Goal: Task Accomplishment & Management: Manage account settings

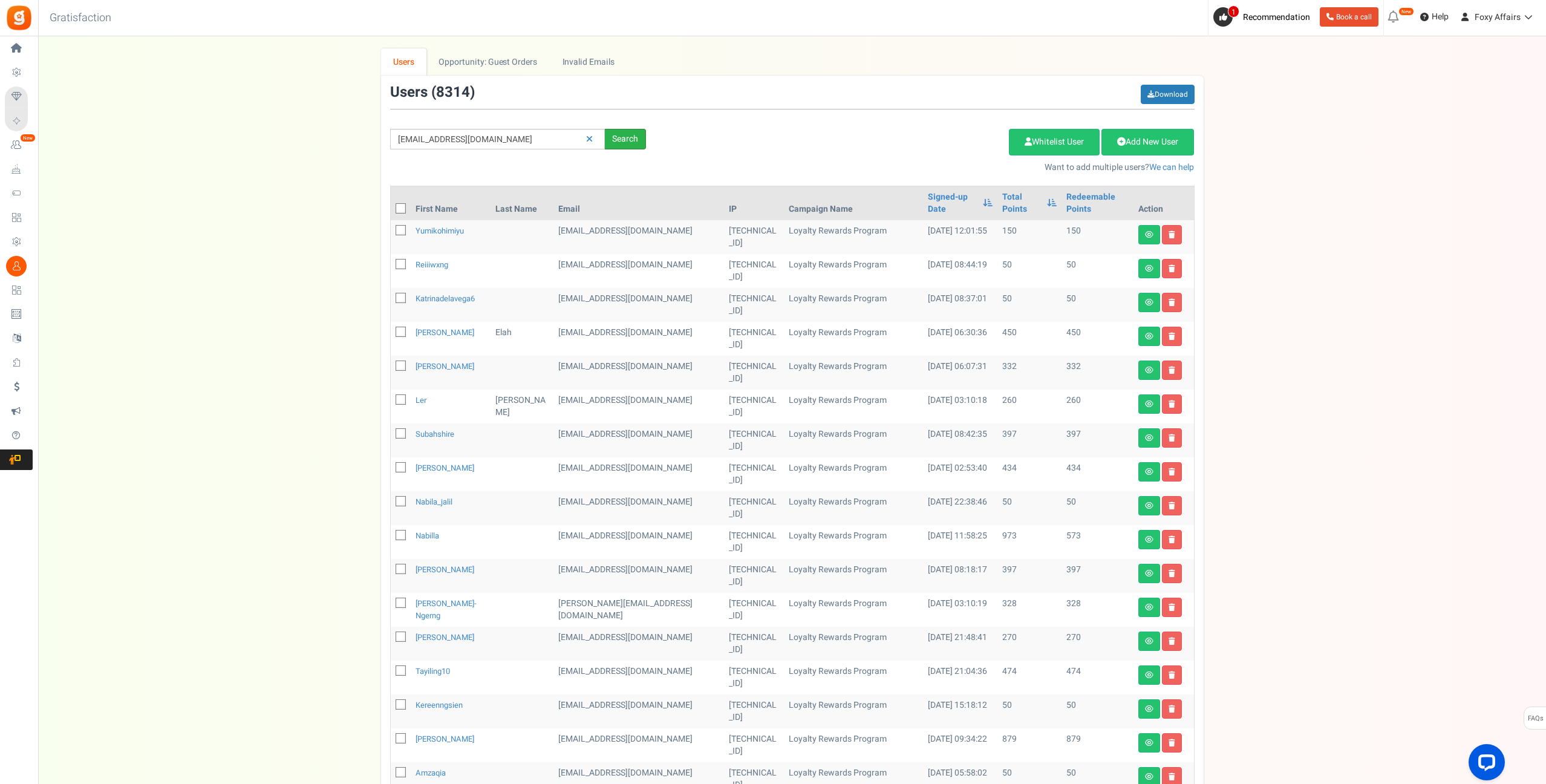
type input "[EMAIL_ADDRESS][DOMAIN_NAME]"
click at [622, 134] on div "Search" at bounding box center [625, 139] width 41 height 20
click at [615, 134] on div "Search" at bounding box center [625, 139] width 41 height 20
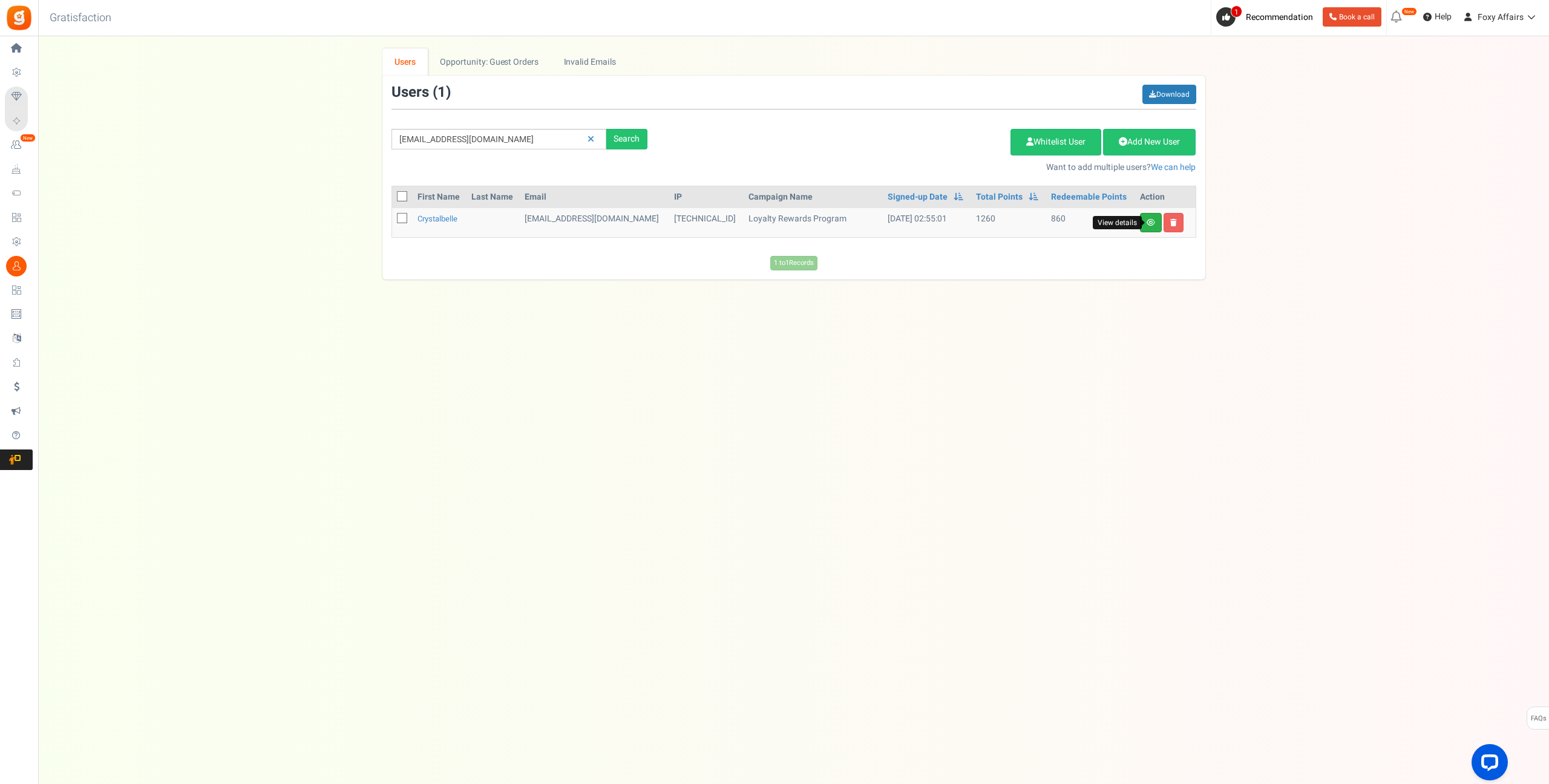
click at [1148, 224] on icon at bounding box center [1151, 222] width 9 height 8
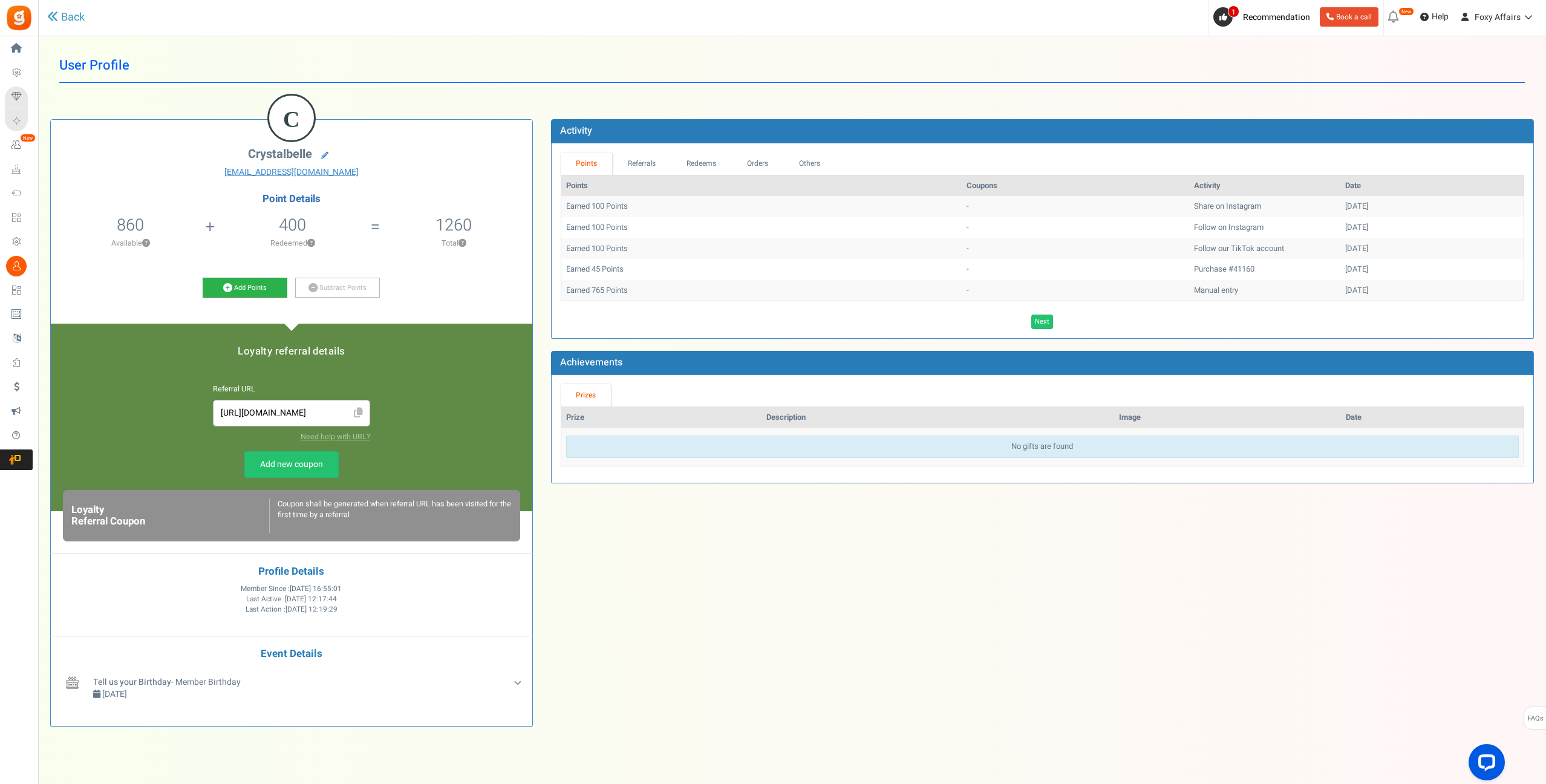
click at [230, 287] on icon at bounding box center [227, 287] width 9 height 9
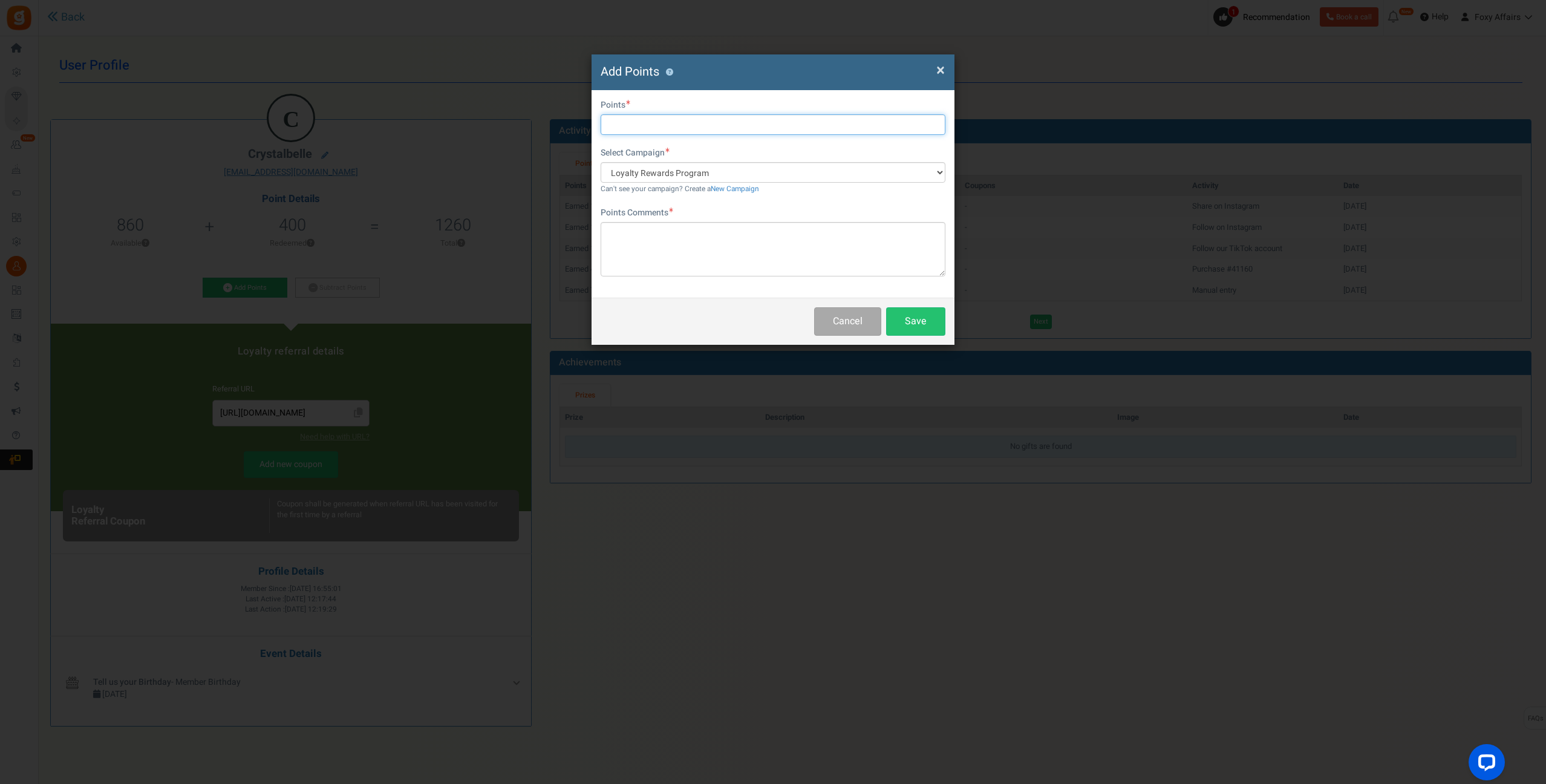
click at [641, 123] on input "text" at bounding box center [772, 124] width 344 height 20
type input "471"
click at [645, 246] on textarea at bounding box center [772, 249] width 344 height 54
type textarea "TikTok Orders"
click at [929, 316] on button "Save" at bounding box center [916, 321] width 60 height 28
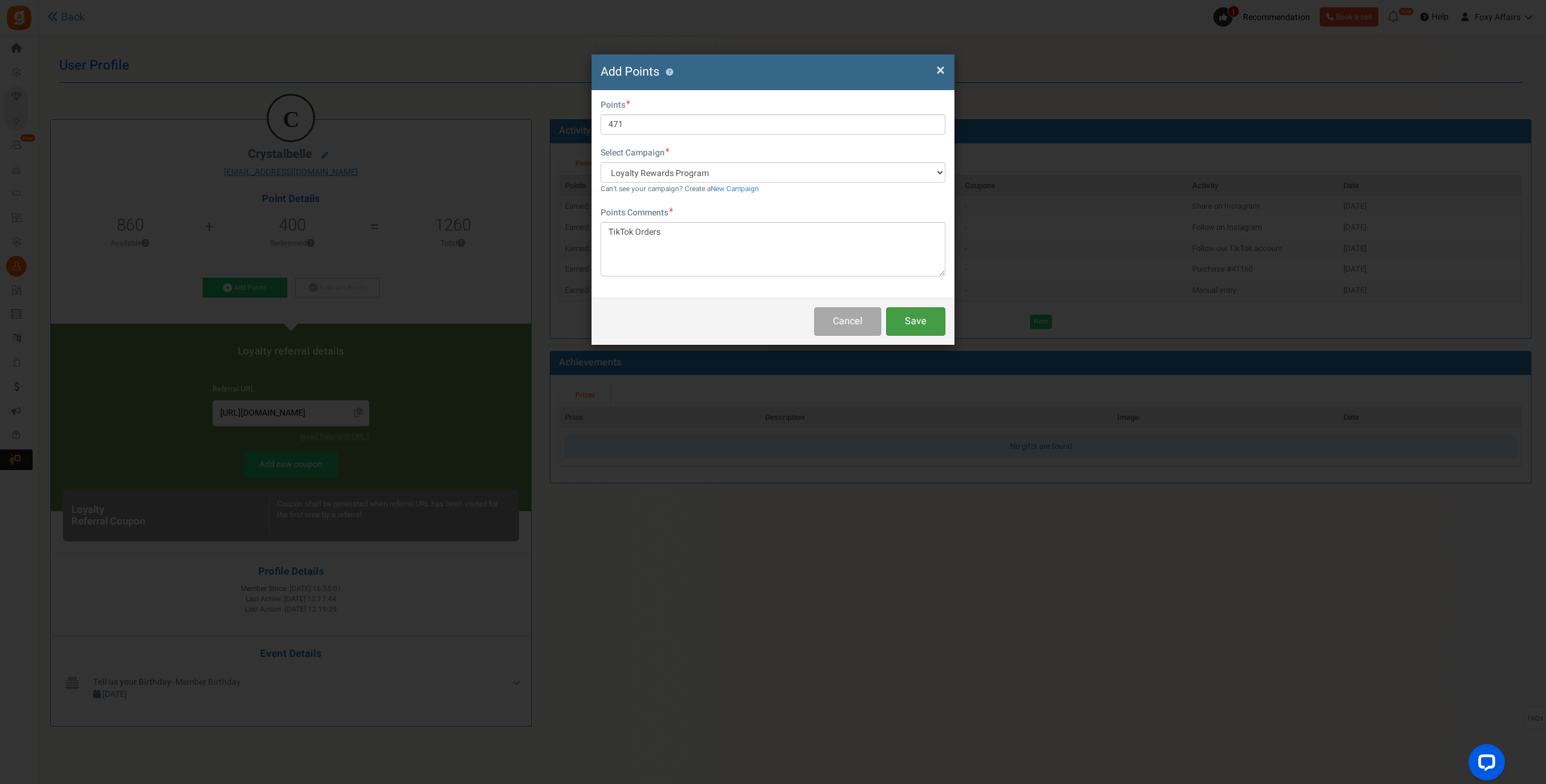
scroll to position [5, 0]
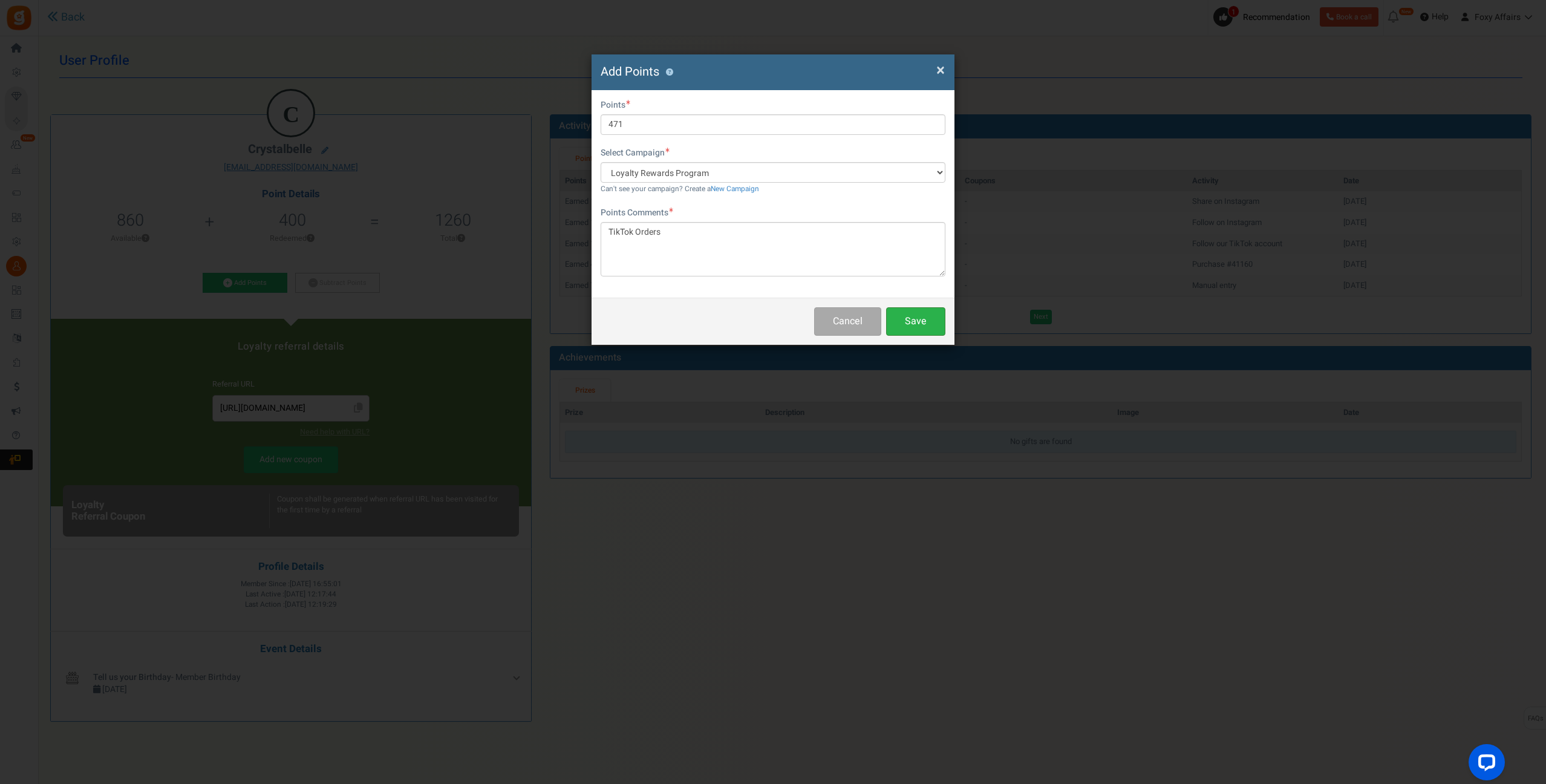
click at [924, 321] on button "Save" at bounding box center [916, 321] width 60 height 28
click at [920, 313] on button "Save" at bounding box center [916, 321] width 60 height 28
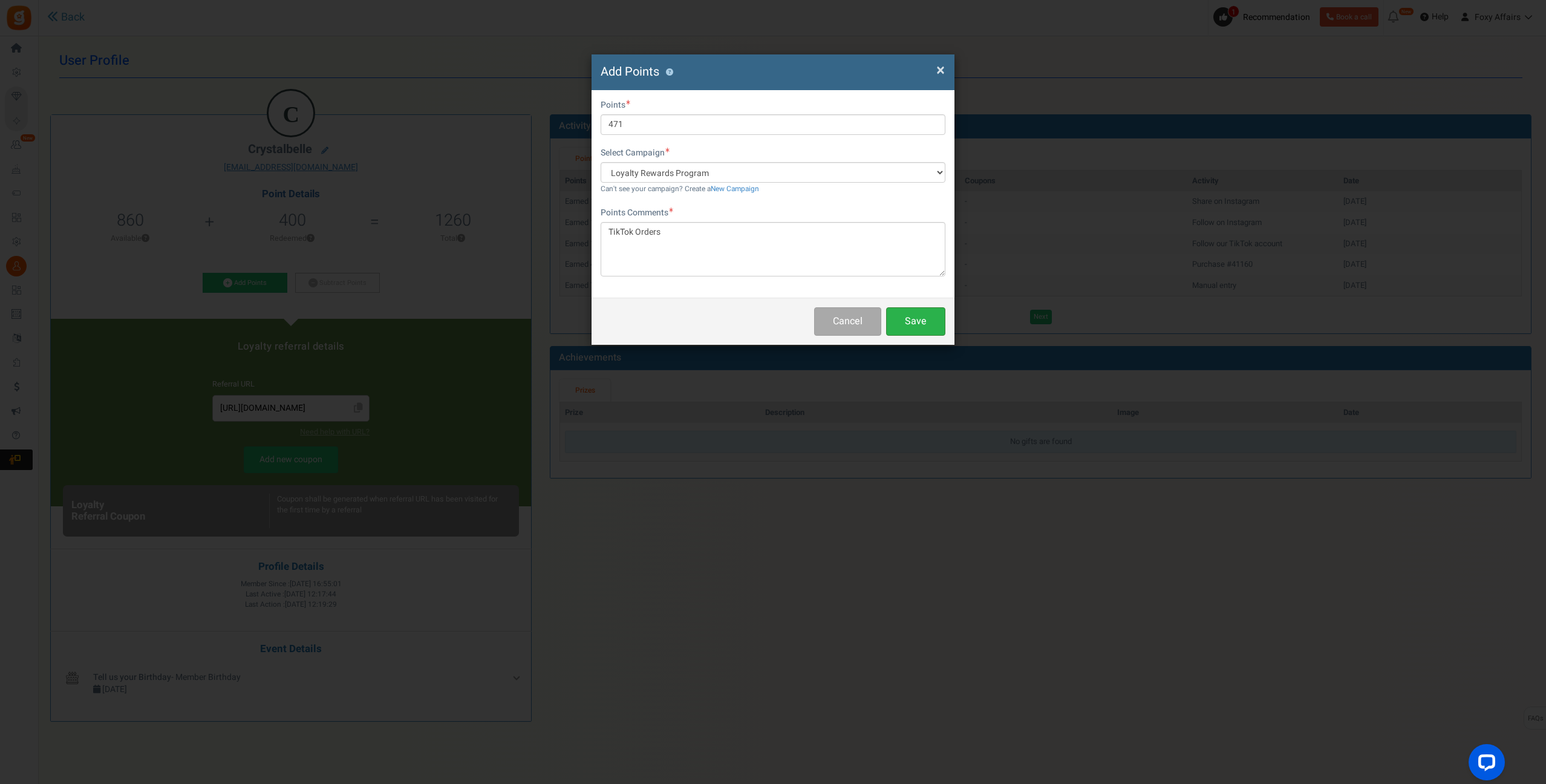
click at [929, 325] on button "Save" at bounding box center [916, 321] width 60 height 28
click at [921, 318] on button "Save" at bounding box center [916, 321] width 60 height 28
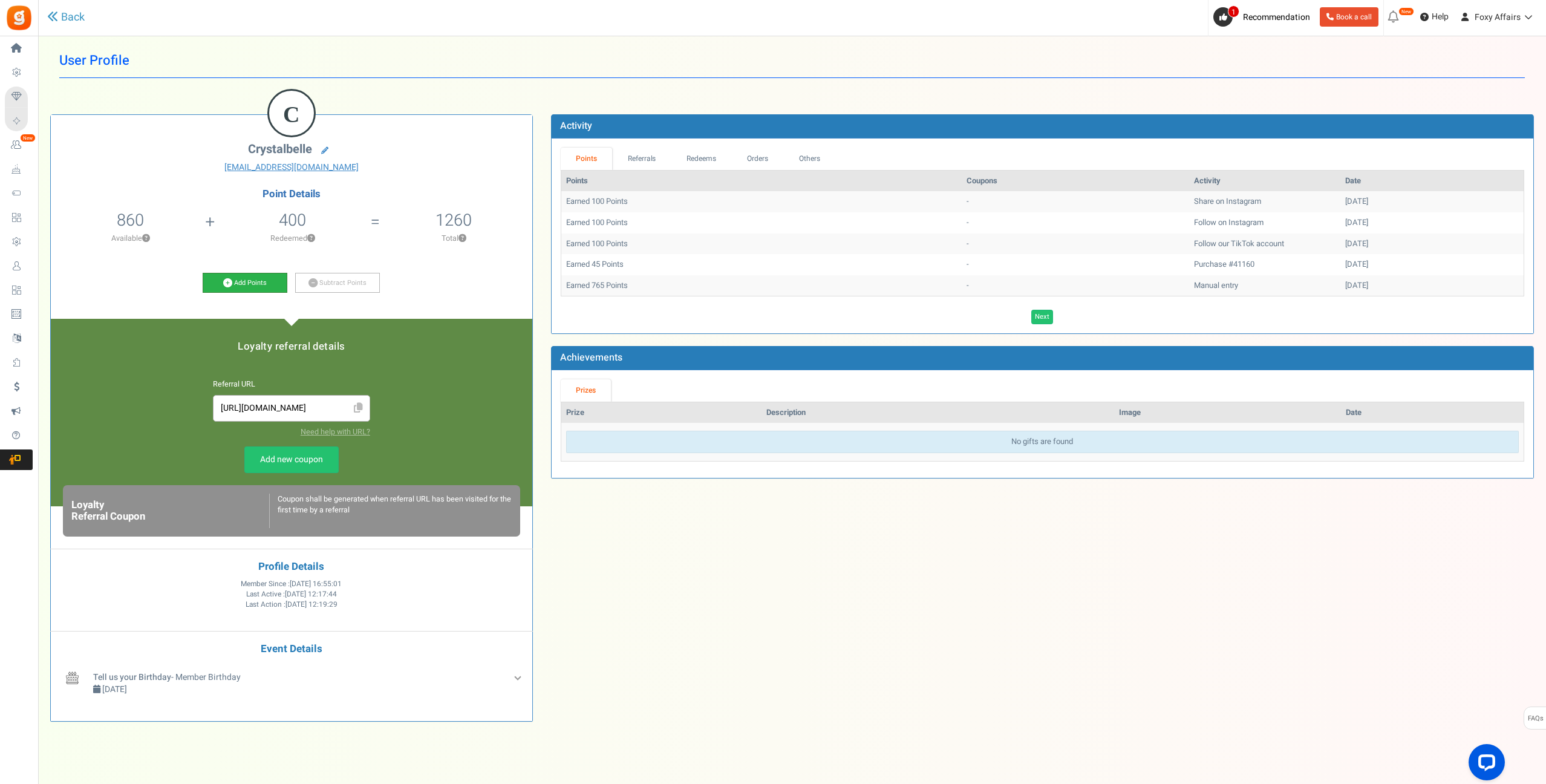
click at [227, 280] on icon at bounding box center [227, 282] width 9 height 9
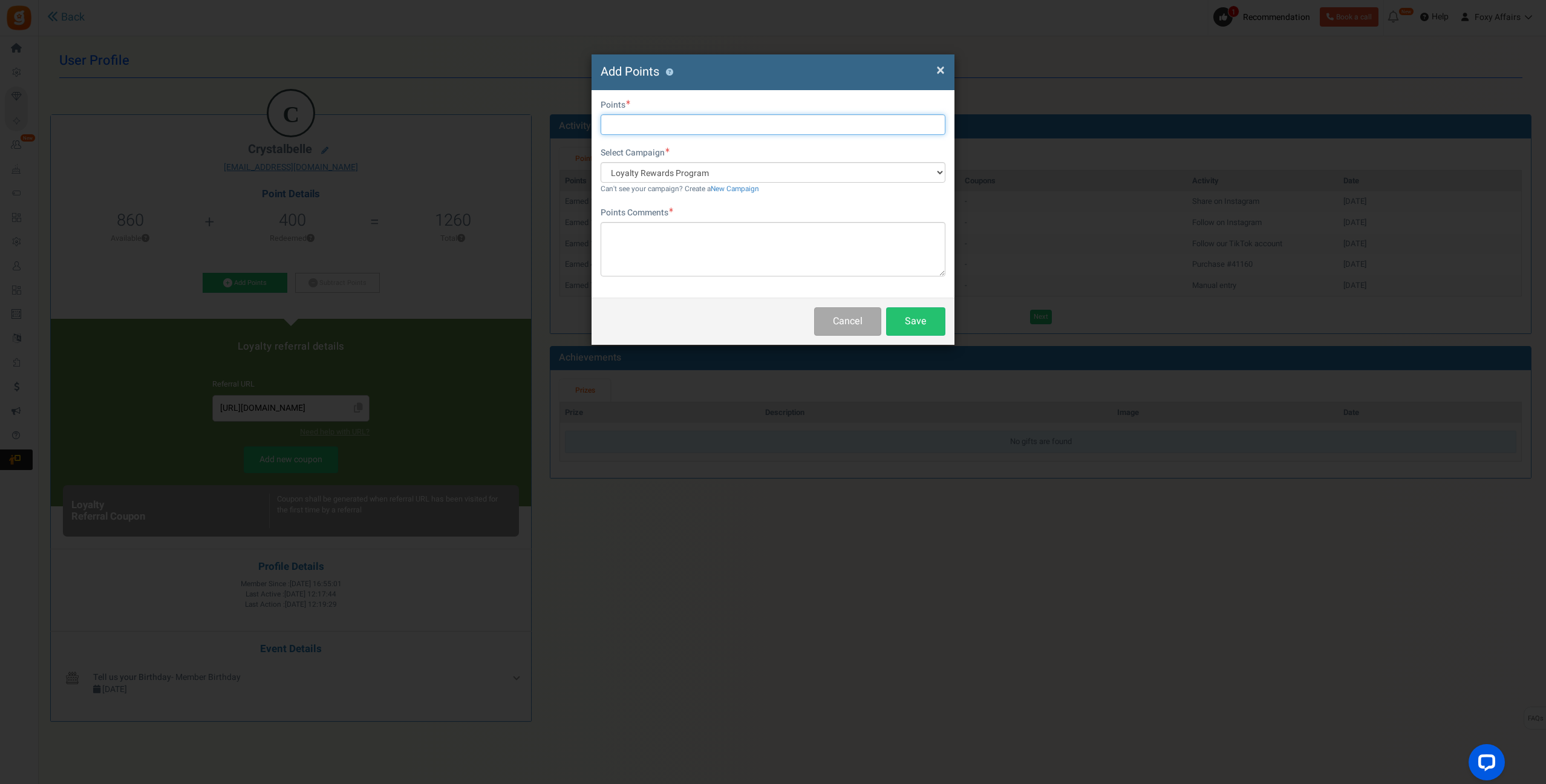
click at [694, 127] on input "text" at bounding box center [772, 124] width 344 height 20
type input "471"
click at [685, 240] on textarea at bounding box center [772, 249] width 344 height 54
type textarea "TikTok Orders"
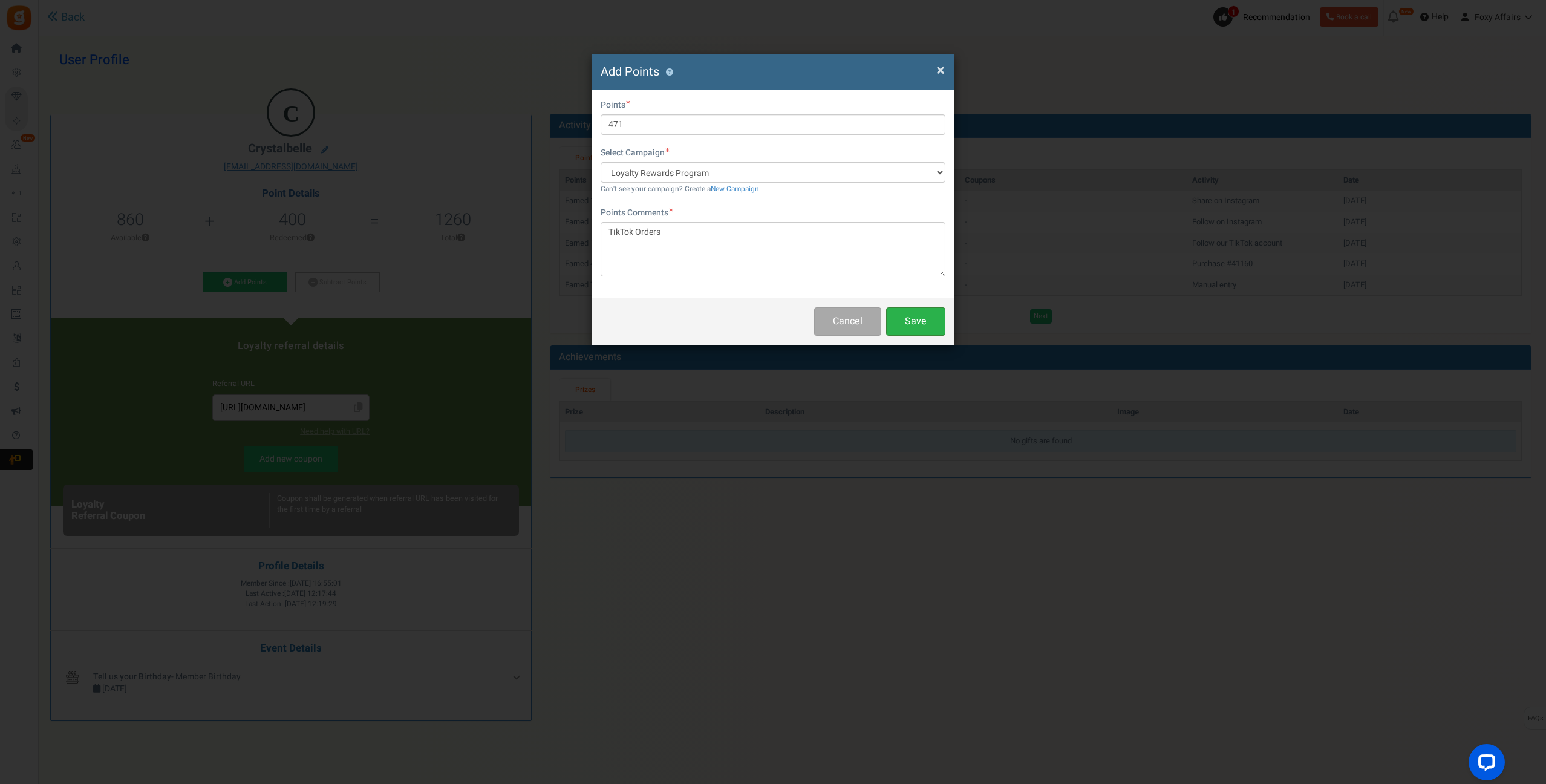
click at [914, 316] on button "Save" at bounding box center [916, 321] width 60 height 28
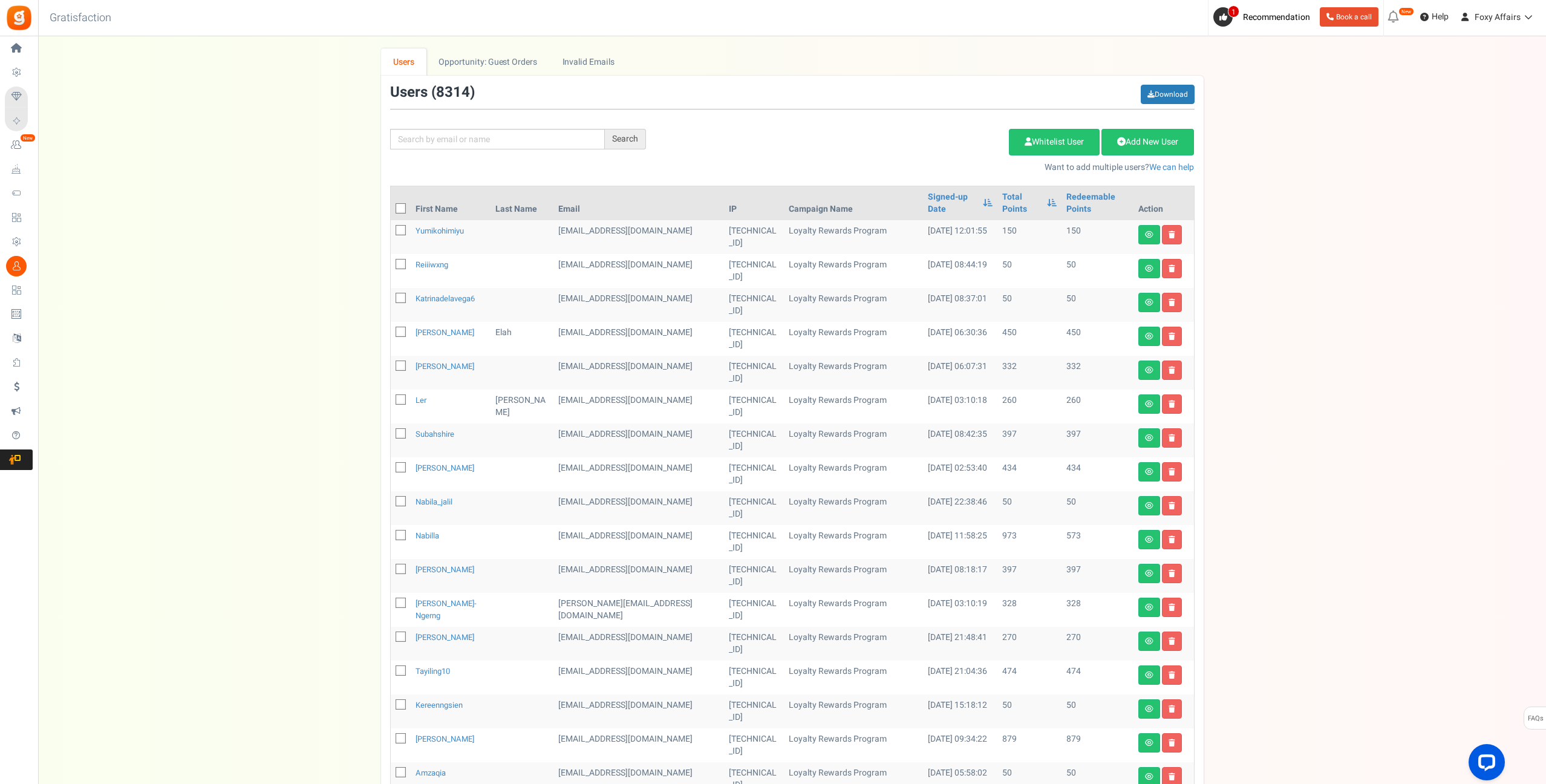
click at [467, 150] on div "Search Add Etsy Order Delete Selected Users Import Users Spam Protection Subtra…" at bounding box center [792, 129] width 822 height 89
click at [471, 145] on input "text" at bounding box center [497, 139] width 214 height 20
paste input "Sanipsuzie@gmail.com"
type input "Sanipsuzie@gmail.com"
click at [633, 134] on div "Search" at bounding box center [625, 139] width 41 height 20
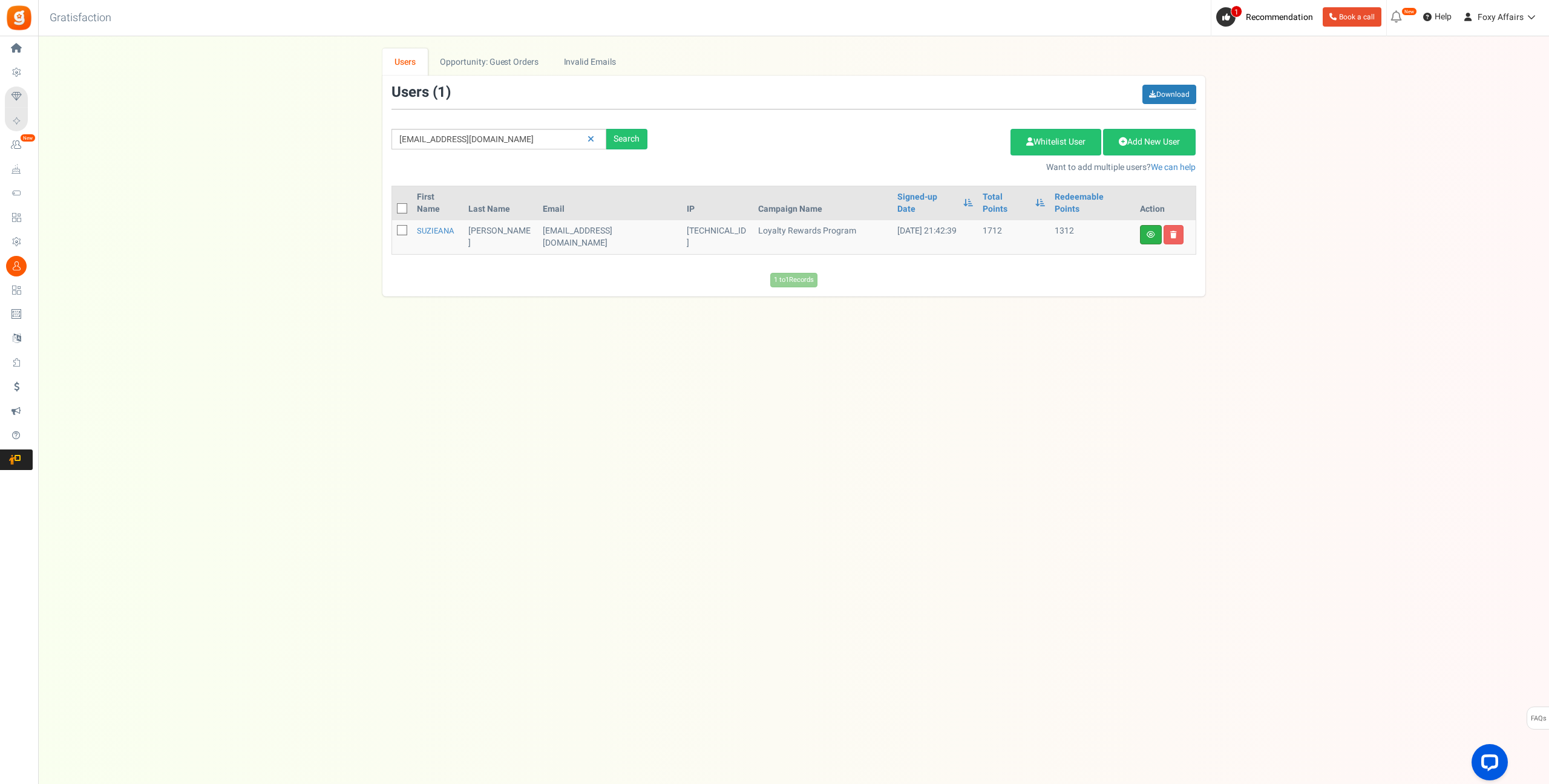
click at [1152, 225] on link at bounding box center [1151, 235] width 22 height 20
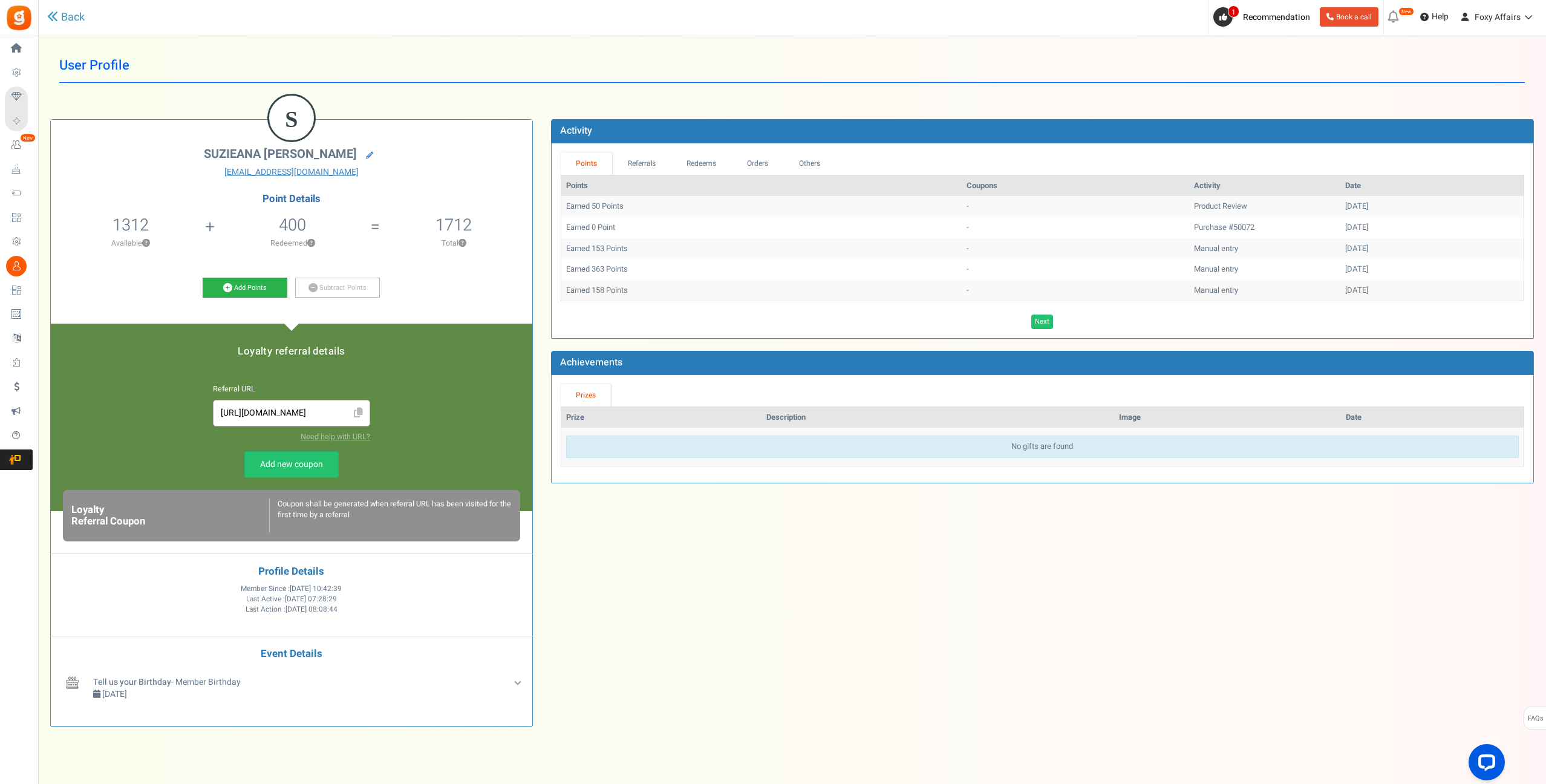
click at [230, 288] on icon at bounding box center [227, 287] width 9 height 9
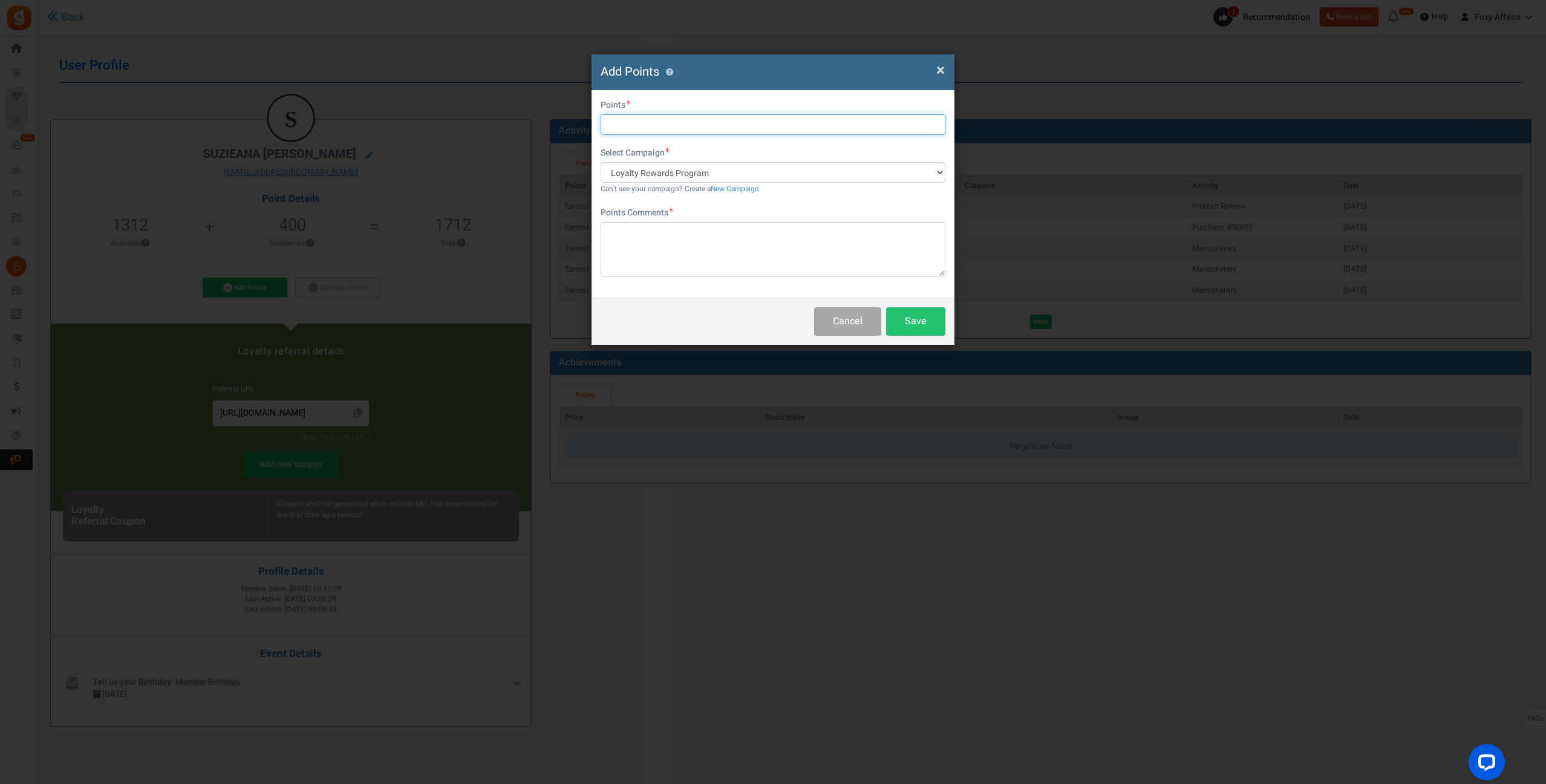
click at [721, 117] on input "text" at bounding box center [772, 124] width 344 height 20
type input "287"
click at [674, 244] on textarea at bounding box center [772, 249] width 344 height 54
type textarea "Shopee Orders"
drag, startPoint x: 923, startPoint y: 323, endPoint x: 1071, endPoint y: 167, distance: 215.0
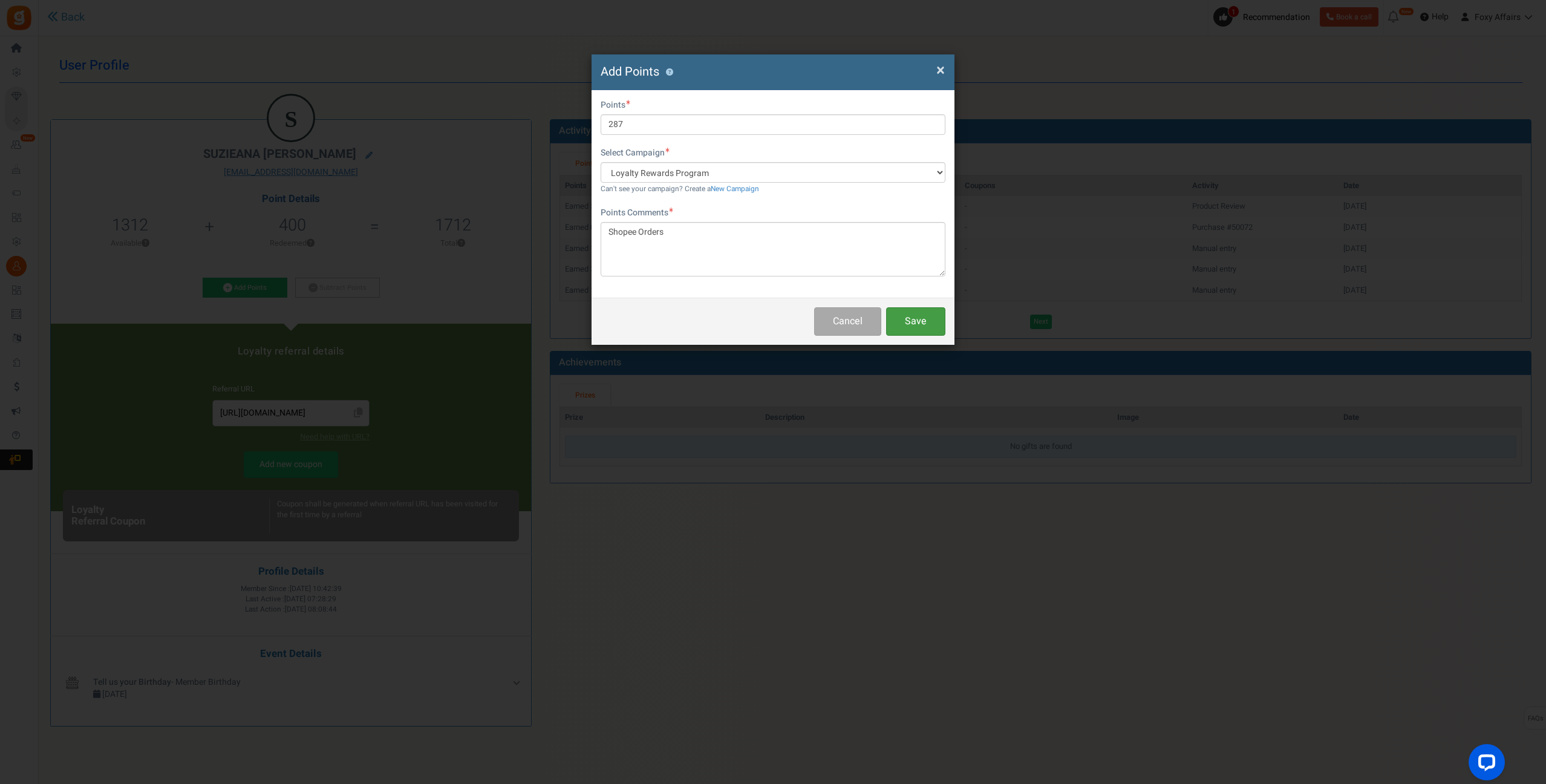
click at [923, 323] on button "Save" at bounding box center [916, 321] width 60 height 28
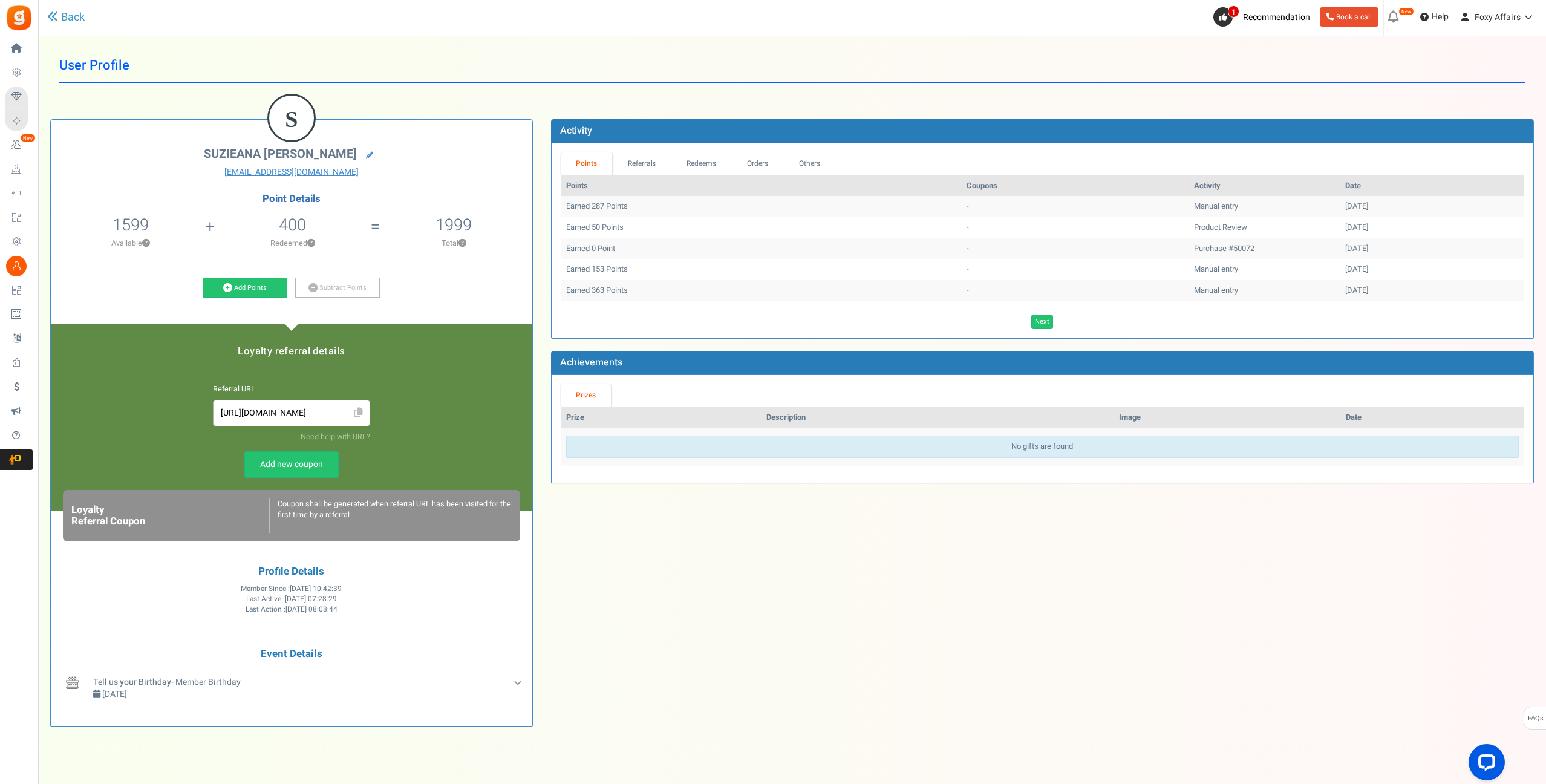
scroll to position [1, 0]
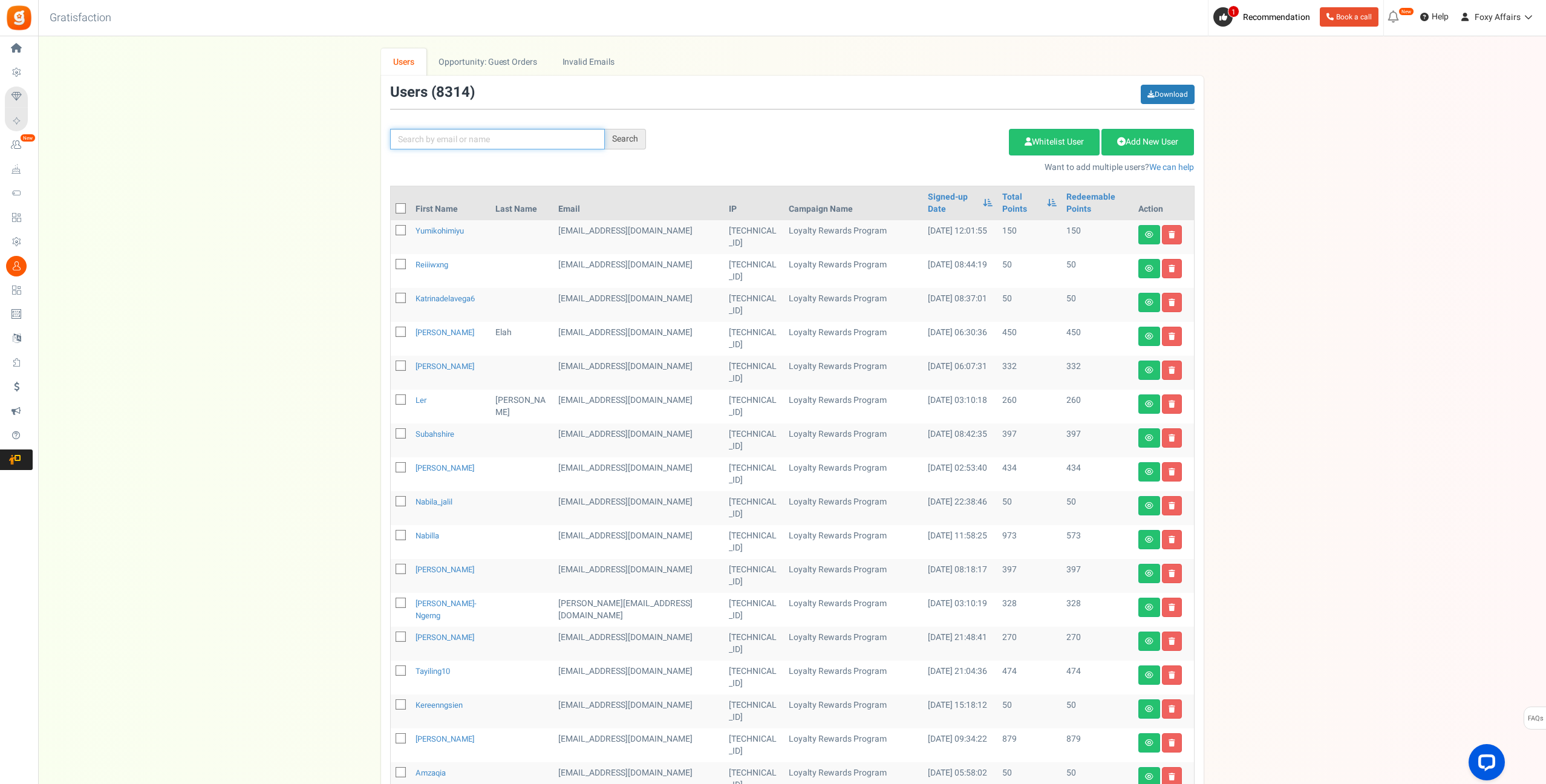
click at [508, 131] on input "text" at bounding box center [497, 139] width 214 height 20
paste input "icewxp@gmail.com"
type input "icewxp@gmail.com"
click at [615, 141] on div "Search" at bounding box center [625, 139] width 41 height 20
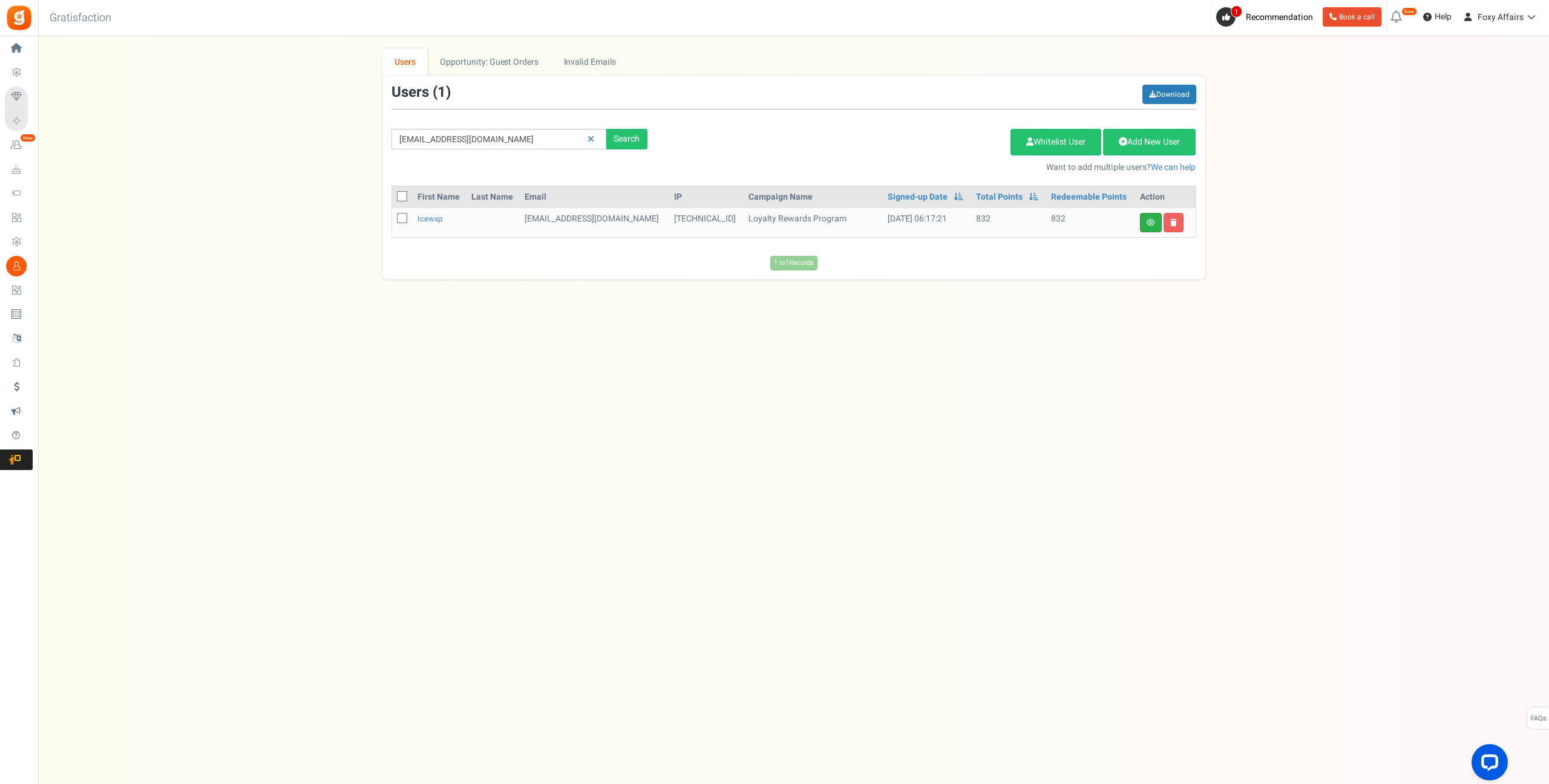
click at [1152, 222] on icon at bounding box center [1151, 222] width 9 height 8
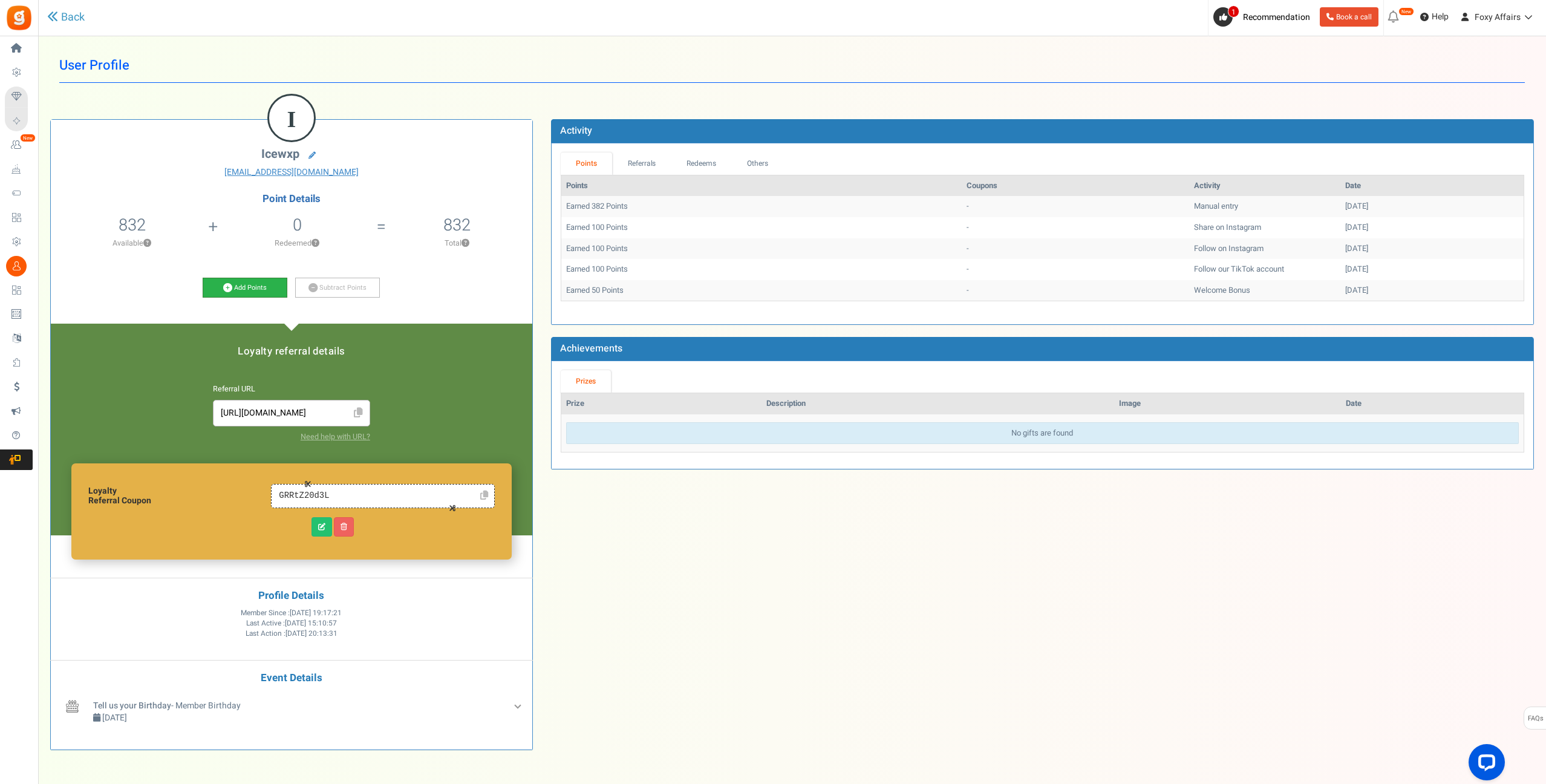
click at [228, 286] on icon at bounding box center [227, 287] width 9 height 9
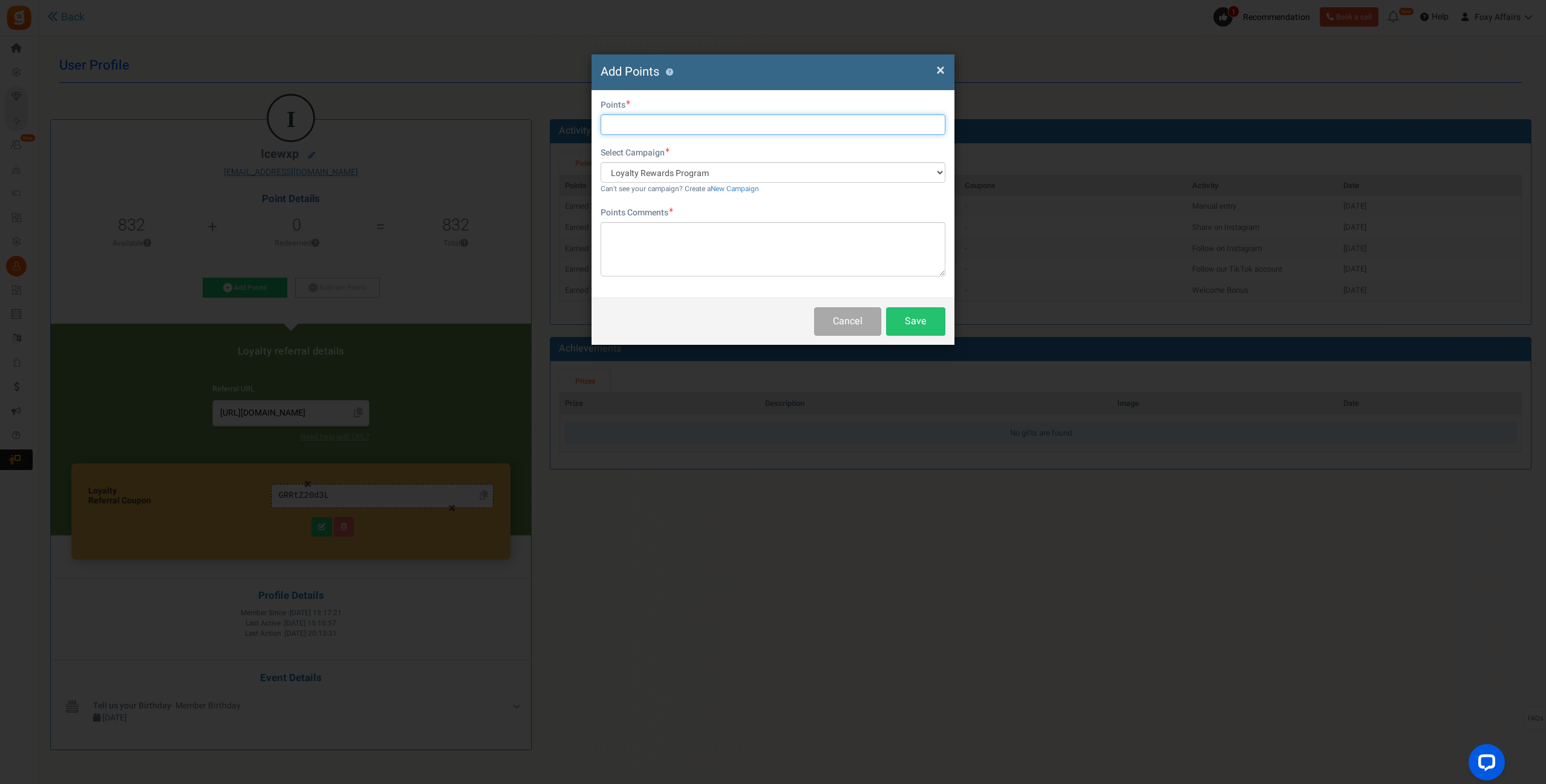
click at [685, 128] on input "text" at bounding box center [772, 124] width 344 height 20
type input "669"
click at [665, 247] on textarea at bounding box center [772, 249] width 344 height 54
type textarea "TikTok Orders"
click at [933, 324] on button "Save" at bounding box center [916, 321] width 60 height 28
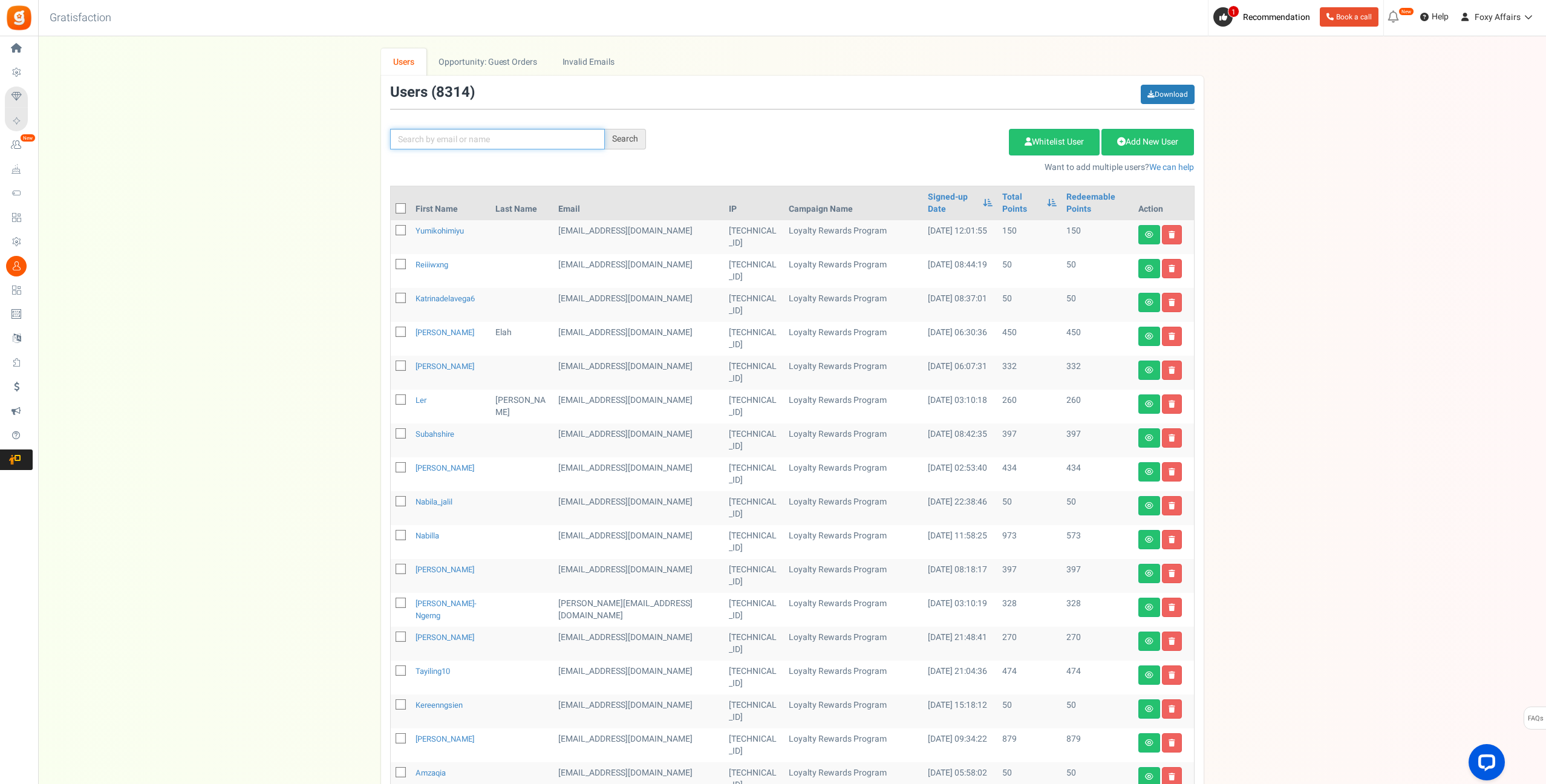
click at [476, 141] on input "text" at bounding box center [497, 139] width 214 height 20
paste input "[EMAIL_ADDRESS][DOMAIN_NAME]"
type input "[EMAIL_ADDRESS][DOMAIN_NAME]"
click at [621, 141] on div "Search" at bounding box center [625, 139] width 41 height 20
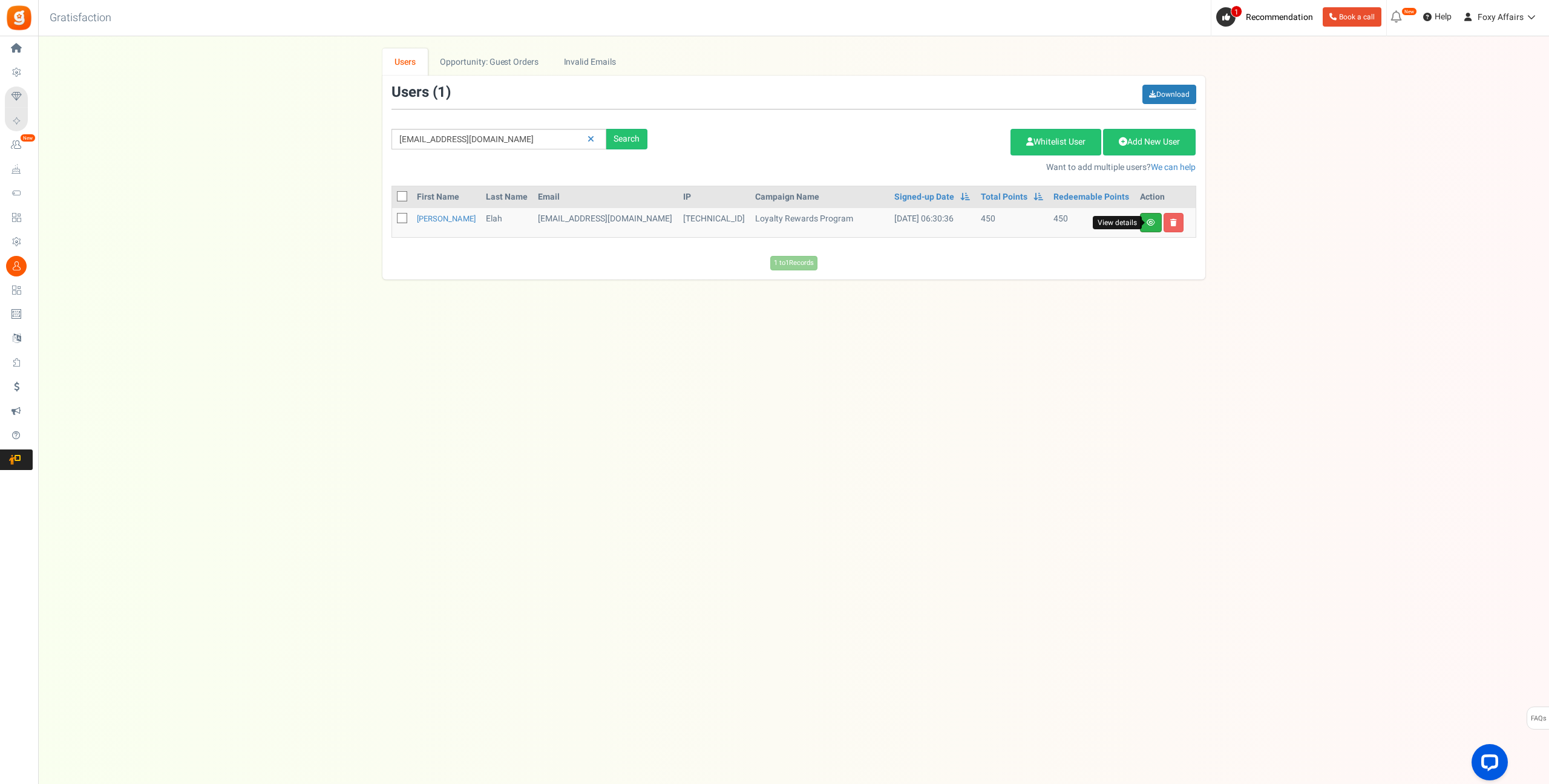
click at [1145, 221] on link "View details" at bounding box center [1151, 222] width 22 height 20
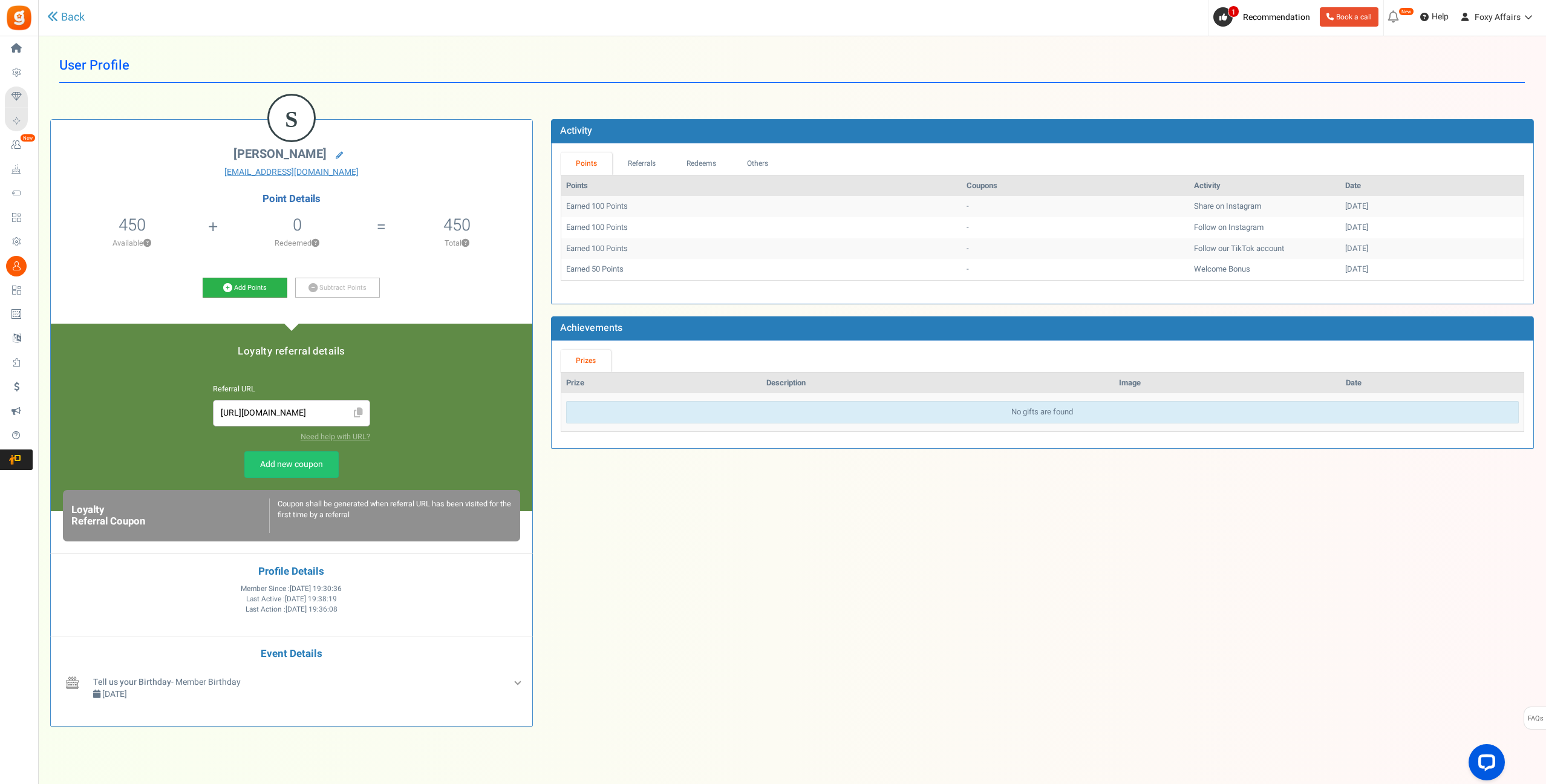
click at [230, 287] on icon at bounding box center [227, 287] width 9 height 9
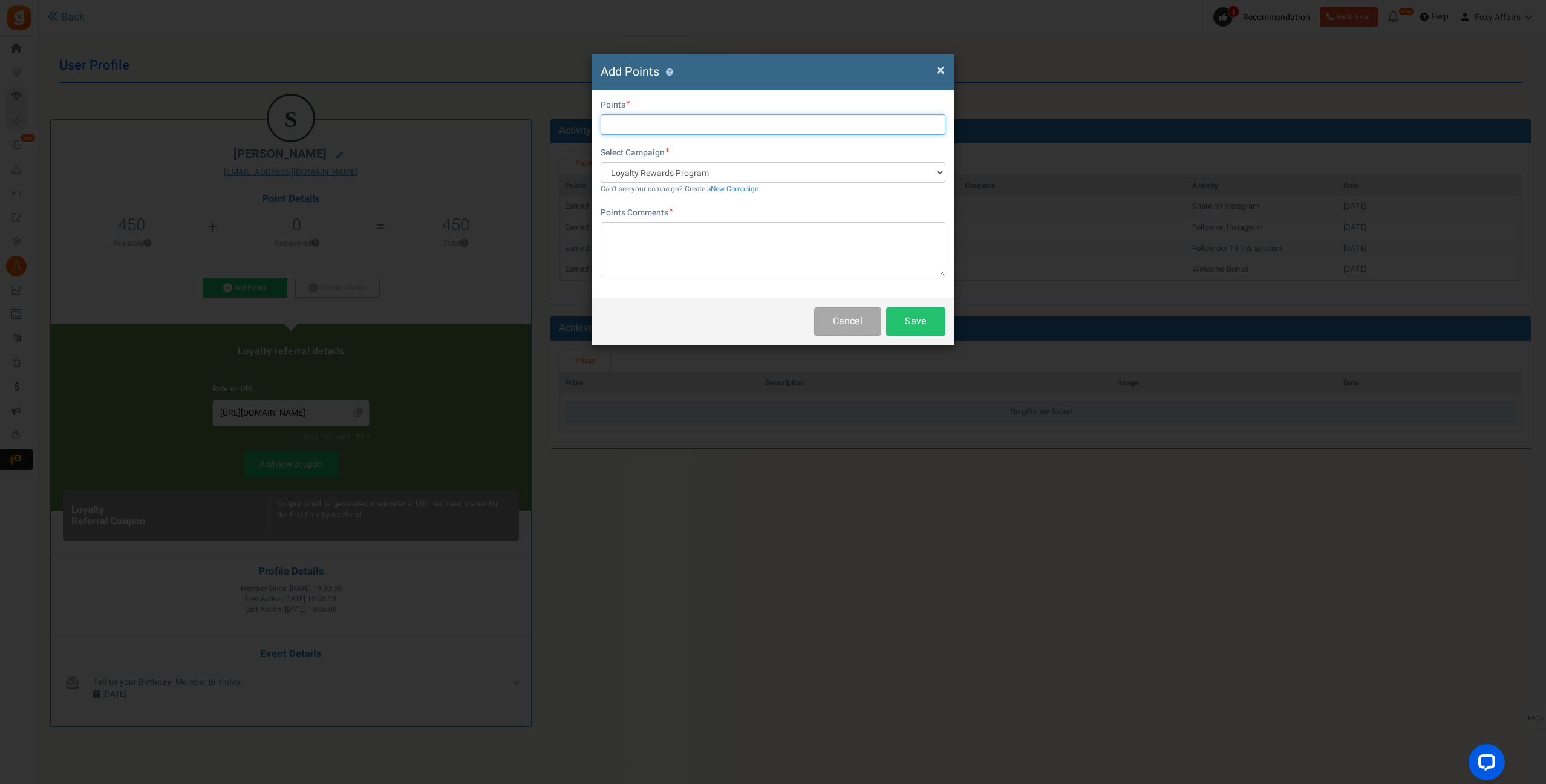
click at [696, 126] on input "text" at bounding box center [772, 124] width 344 height 20
type input "375"
click at [719, 242] on textarea at bounding box center [772, 249] width 344 height 54
type textarea "S"
type textarea "TikTok Order"
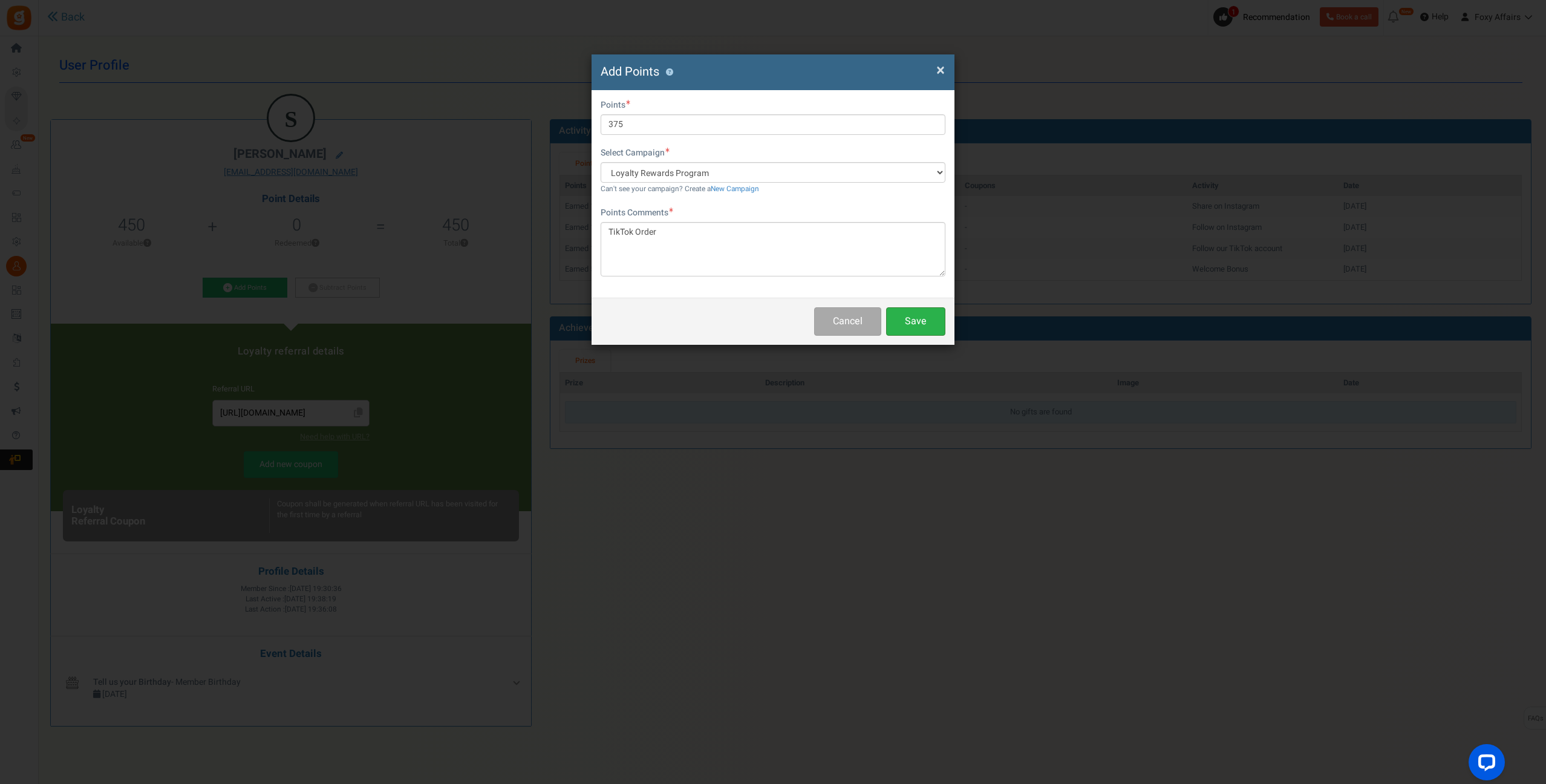
click at [922, 327] on button "Save" at bounding box center [916, 321] width 60 height 28
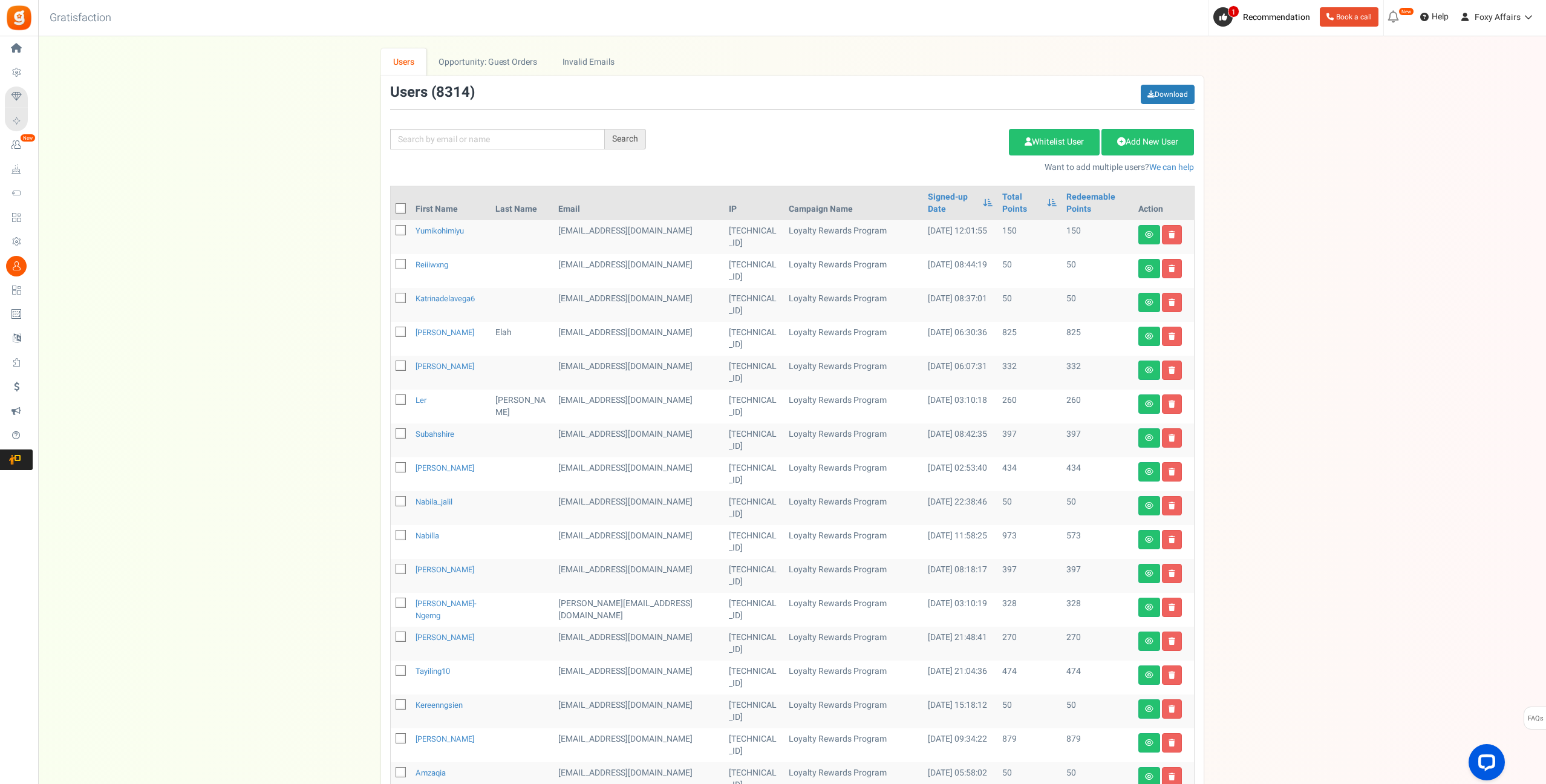
drag, startPoint x: 520, startPoint y: 125, endPoint x: 516, endPoint y: 133, distance: 8.9
click at [520, 126] on div "Search Add Etsy Order Delete Selected Users Import Users Spam Protection Subtra…" at bounding box center [792, 129] width 822 height 89
click at [516, 133] on input "text" at bounding box center [497, 139] width 214 height 20
paste input "[EMAIL_ADDRESS][DOMAIN_NAME]"
type input "[EMAIL_ADDRESS][DOMAIN_NAME]"
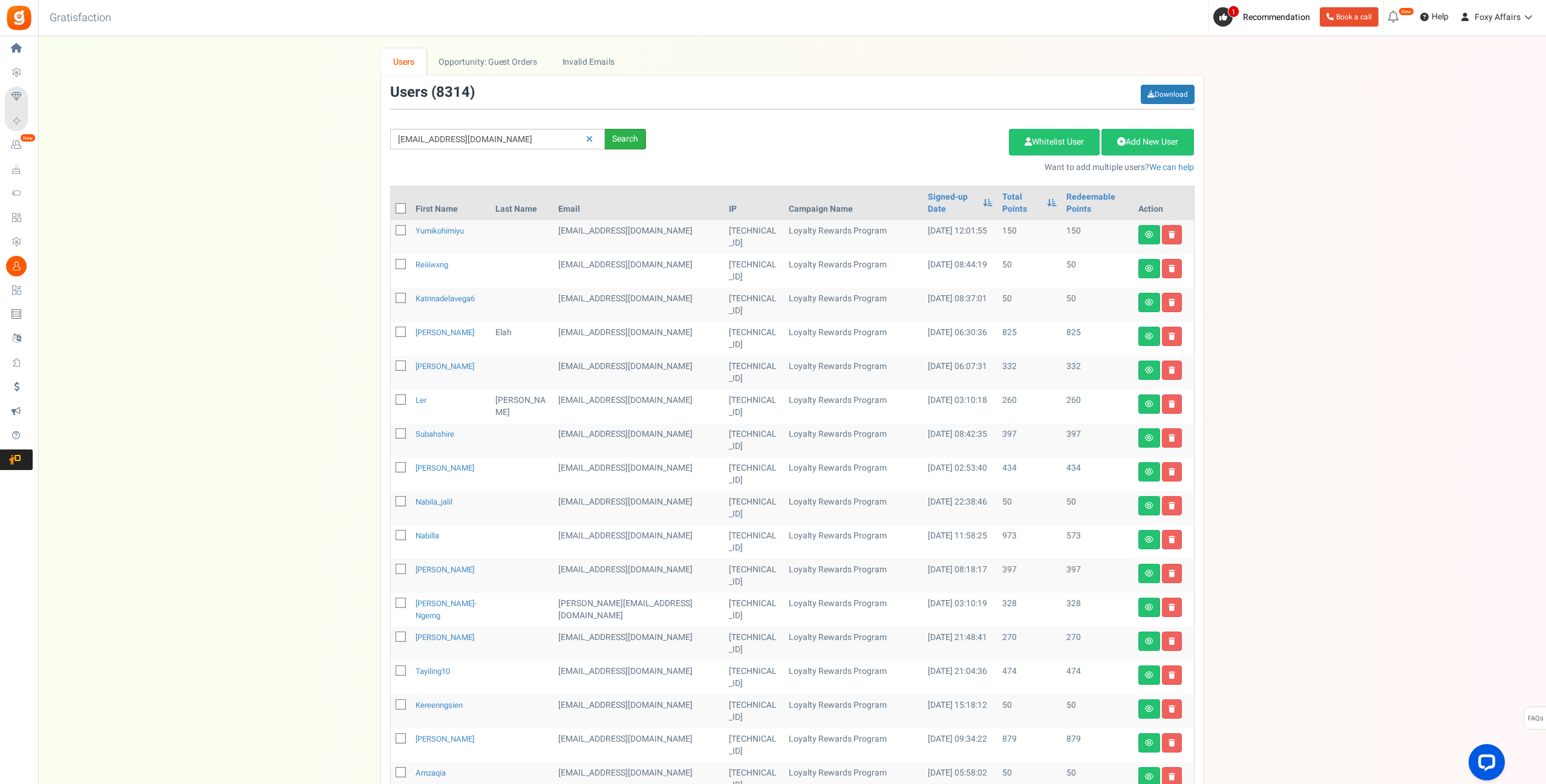
click at [637, 139] on div "Search" at bounding box center [625, 139] width 41 height 20
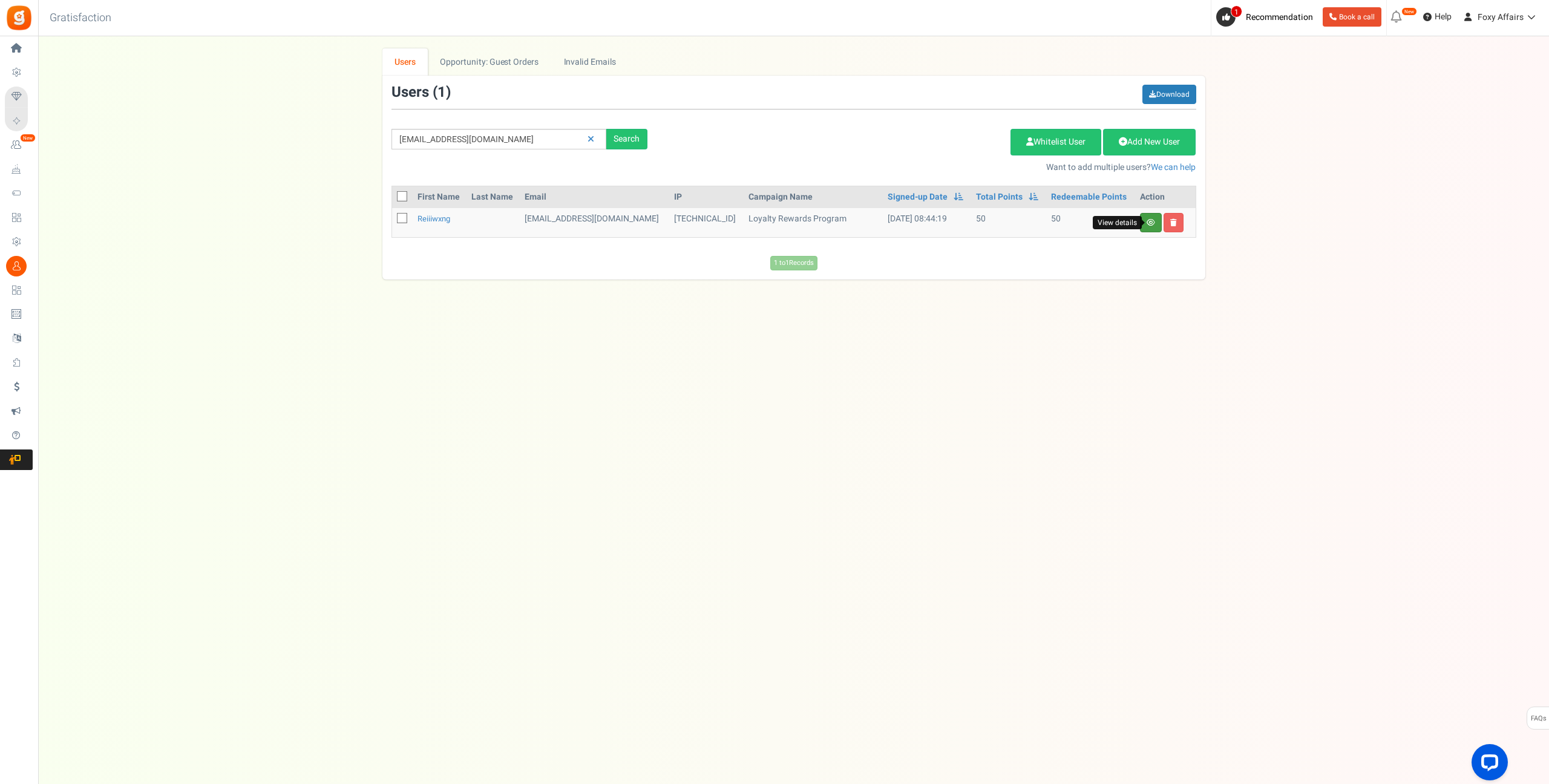
drag, startPoint x: 1148, startPoint y: 220, endPoint x: 1133, endPoint y: 208, distance: 19.2
click at [1148, 220] on icon at bounding box center [1151, 222] width 9 height 8
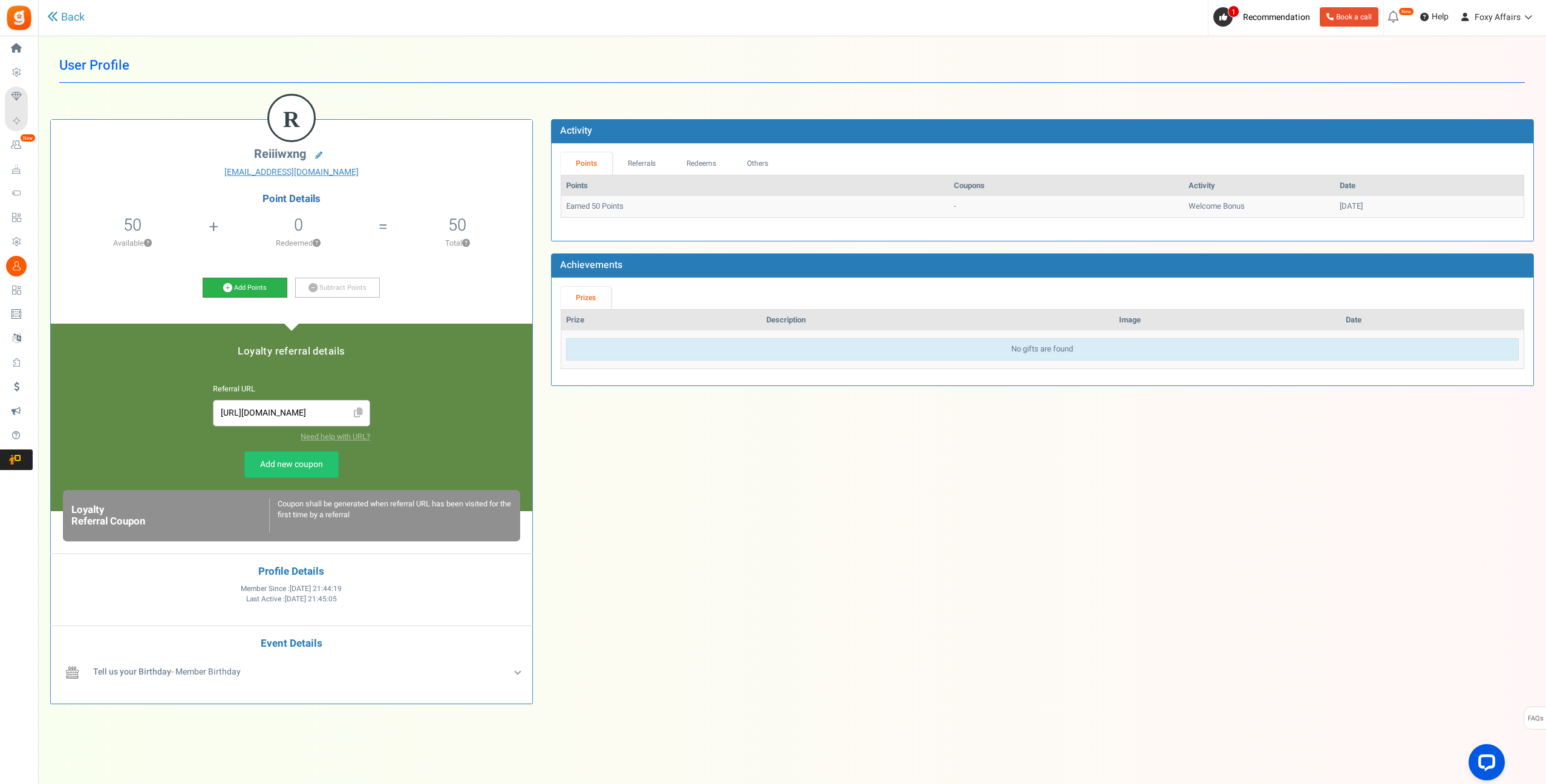
click at [230, 287] on icon at bounding box center [227, 287] width 9 height 9
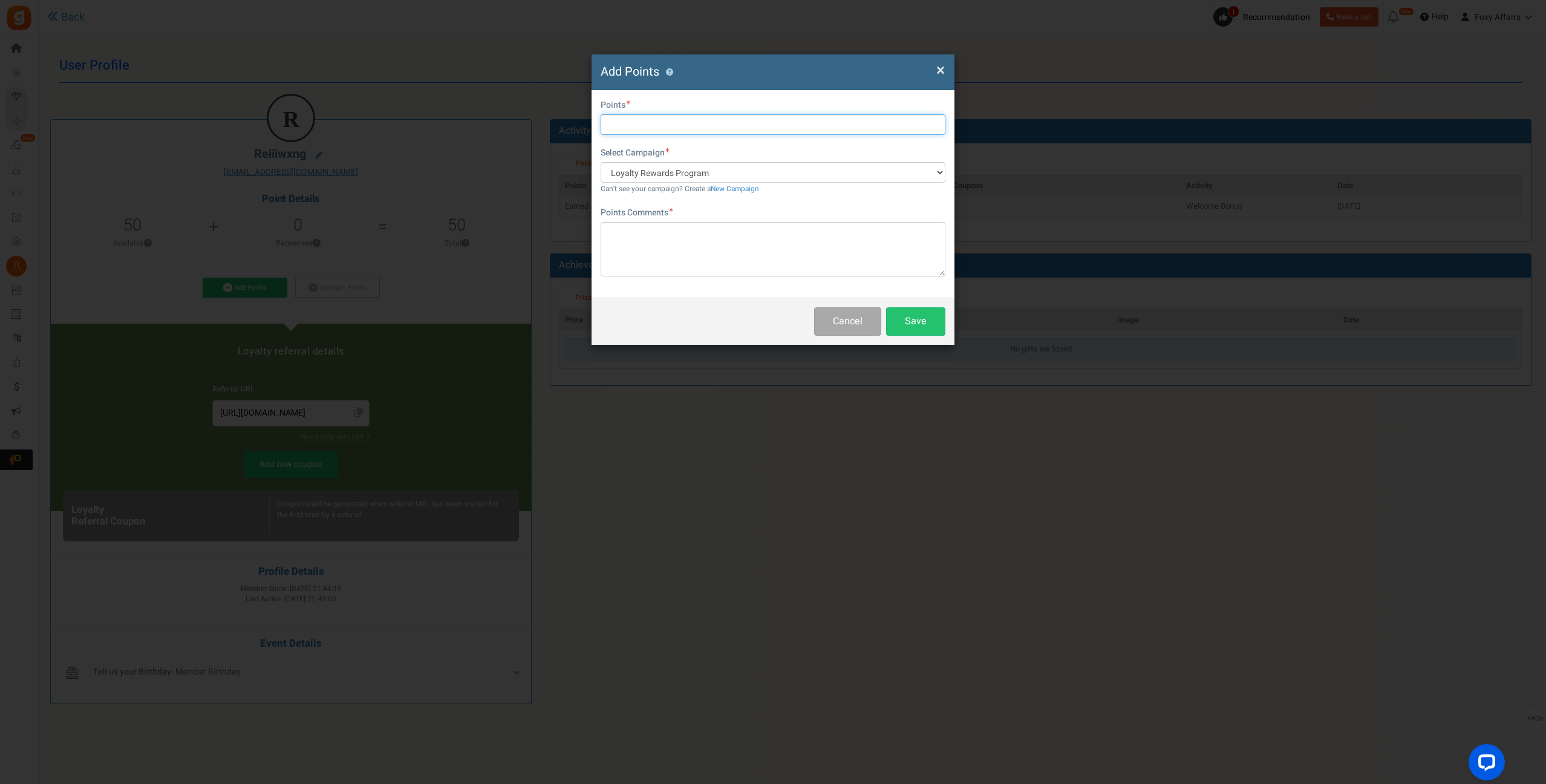
click at [622, 127] on input "text" at bounding box center [772, 124] width 344 height 20
type input "183"
click at [639, 241] on textarea at bounding box center [772, 249] width 344 height 54
type textarea "Shopee Order"
drag, startPoint x: 909, startPoint y: 322, endPoint x: 889, endPoint y: 310, distance: 23.3
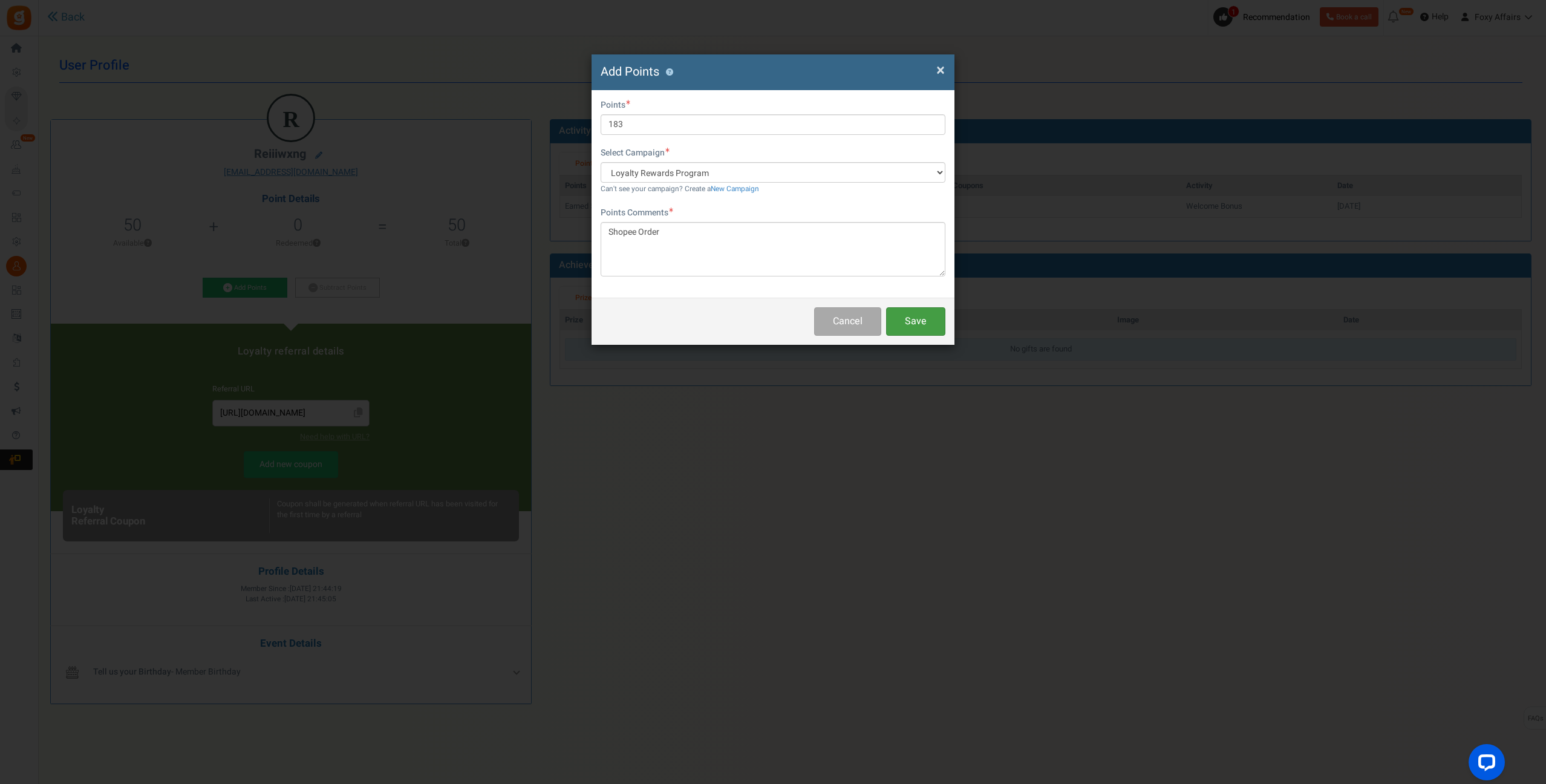
click at [909, 322] on button "Save" at bounding box center [916, 321] width 60 height 28
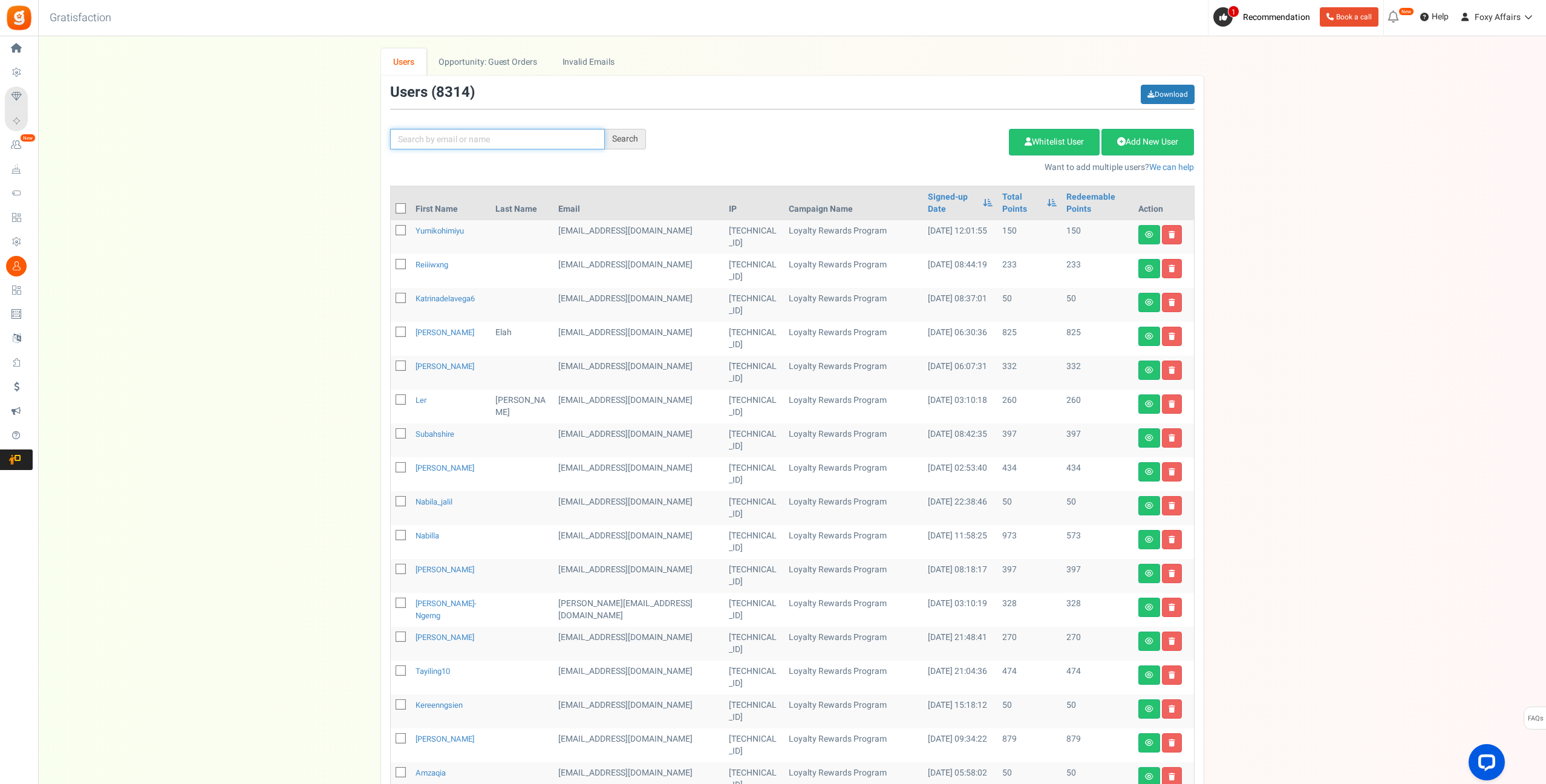
click at [533, 137] on input "text" at bounding box center [497, 139] width 214 height 20
paste input "[EMAIL_ADDRESS][DOMAIN_NAME]"
type input "[EMAIL_ADDRESS][DOMAIN_NAME]"
drag, startPoint x: 631, startPoint y: 139, endPoint x: 652, endPoint y: 123, distance: 26.4
click at [631, 139] on div "Search" at bounding box center [625, 139] width 41 height 20
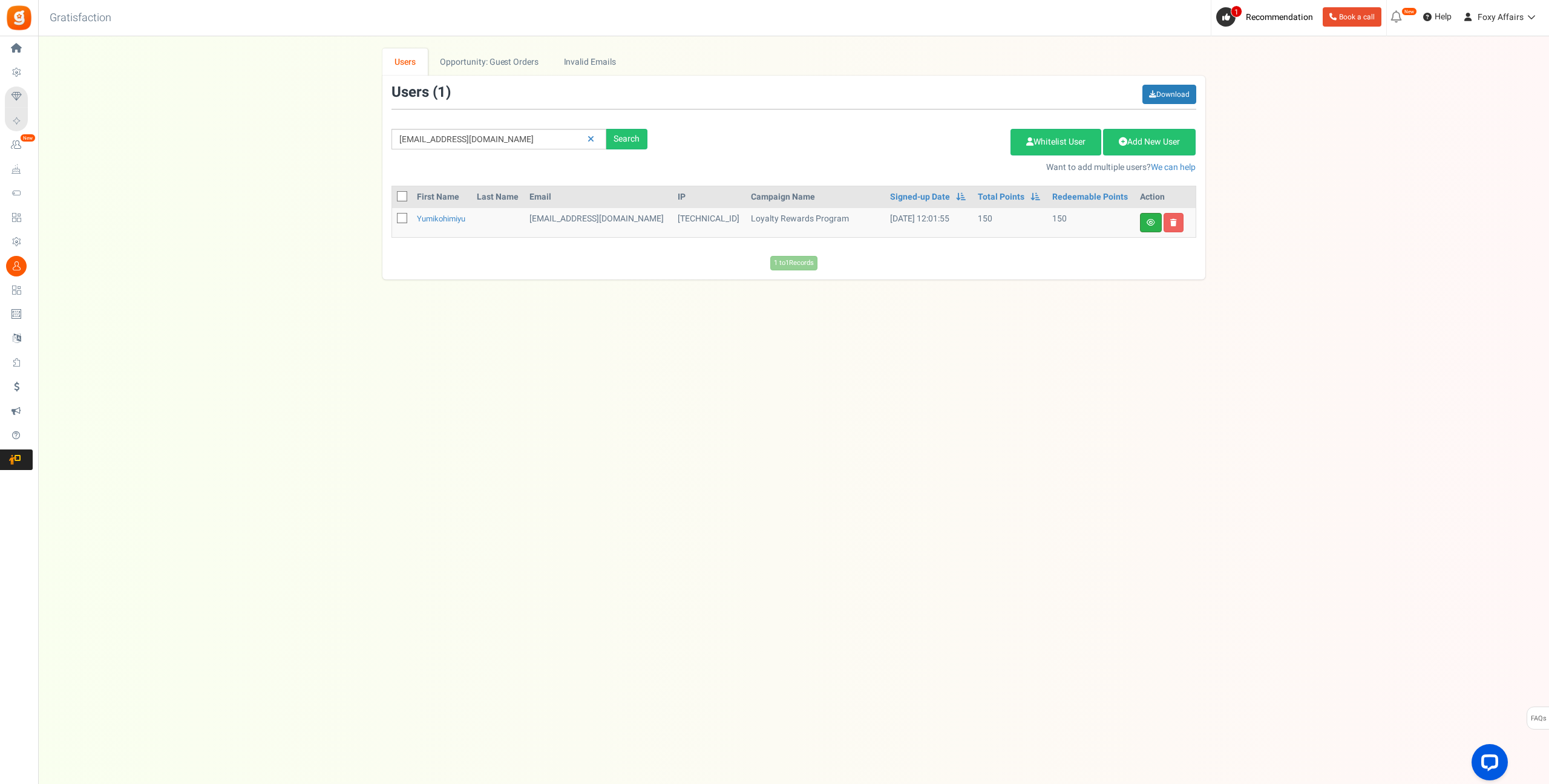
click at [1144, 223] on link at bounding box center [1151, 222] width 22 height 20
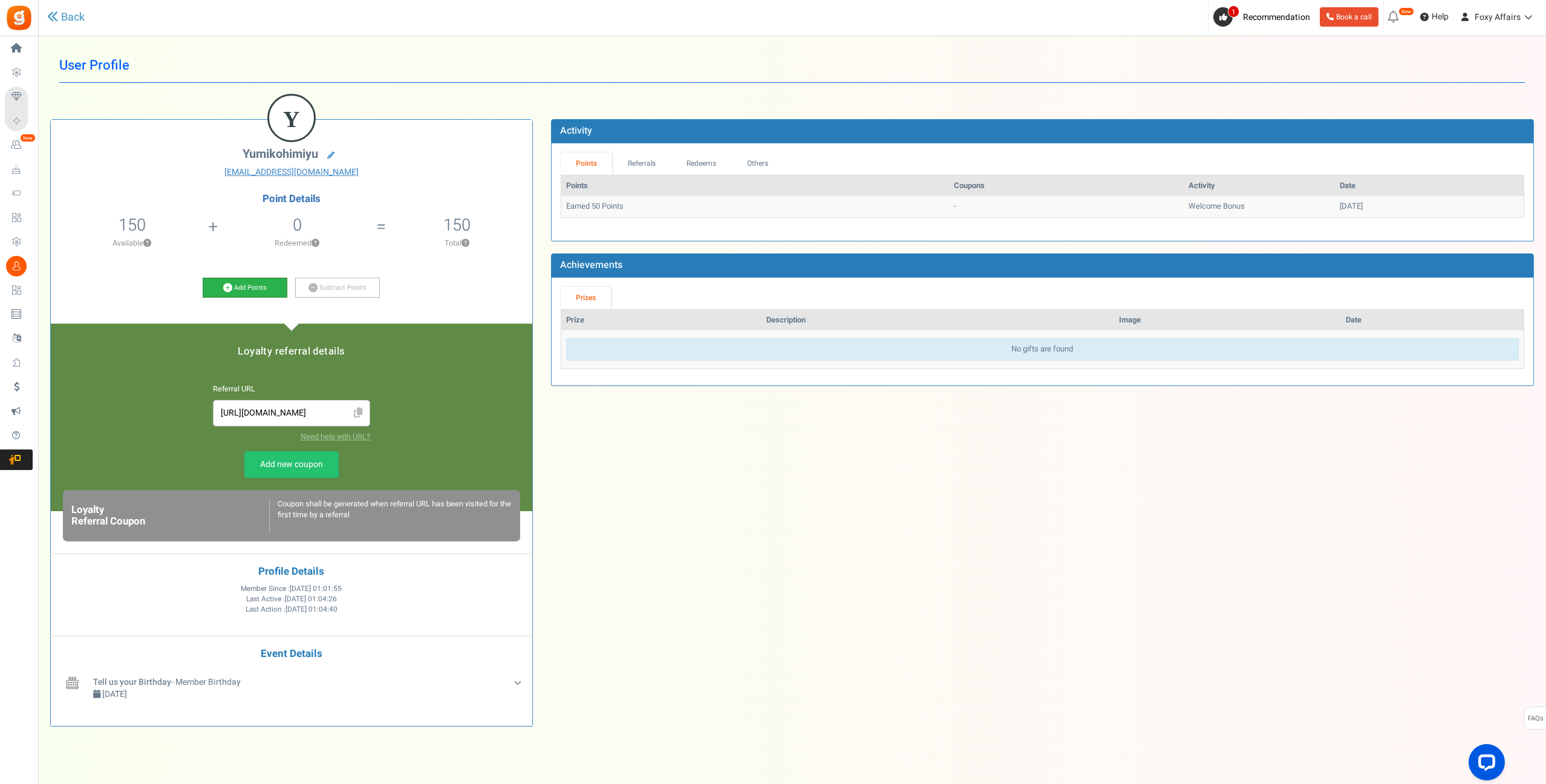
click at [229, 286] on icon at bounding box center [227, 287] width 9 height 9
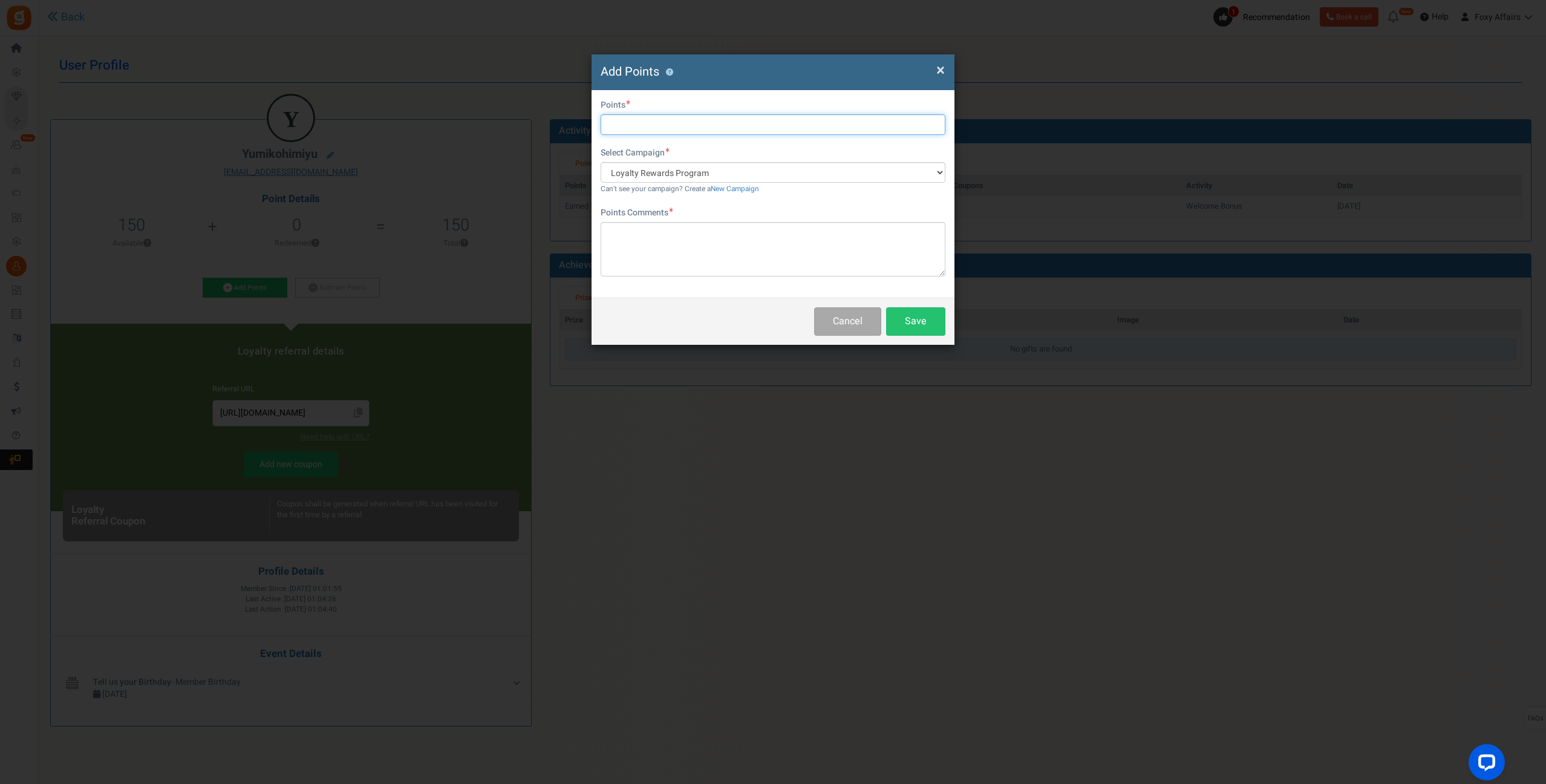
click at [648, 125] on input "text" at bounding box center [772, 124] width 344 height 20
type input "153"
click at [708, 242] on textarea at bounding box center [772, 249] width 344 height 54
type textarea "Shopee Order"
click at [901, 315] on button "Save" at bounding box center [916, 321] width 60 height 28
